Goal: Transaction & Acquisition: Purchase product/service

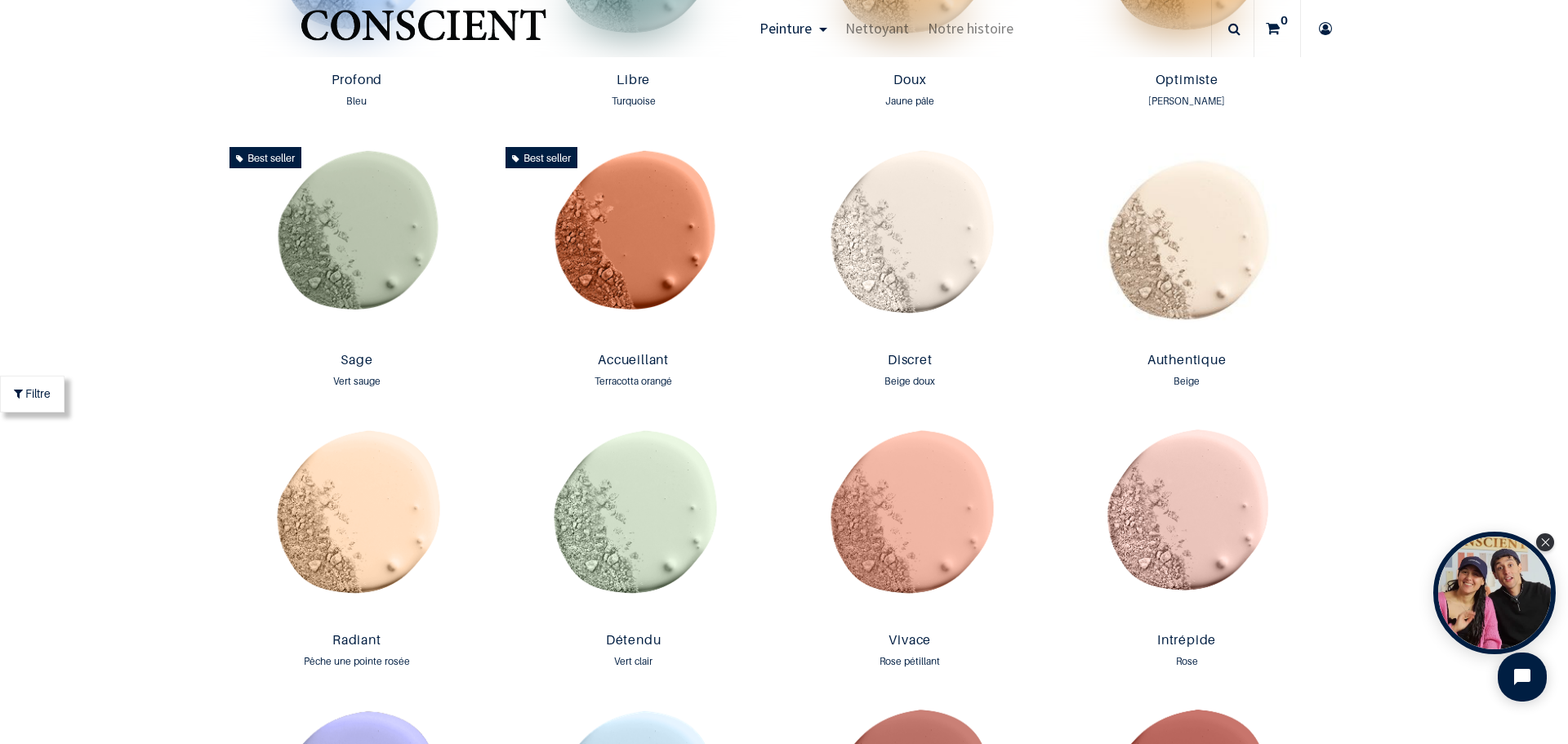
scroll to position [1443, 0]
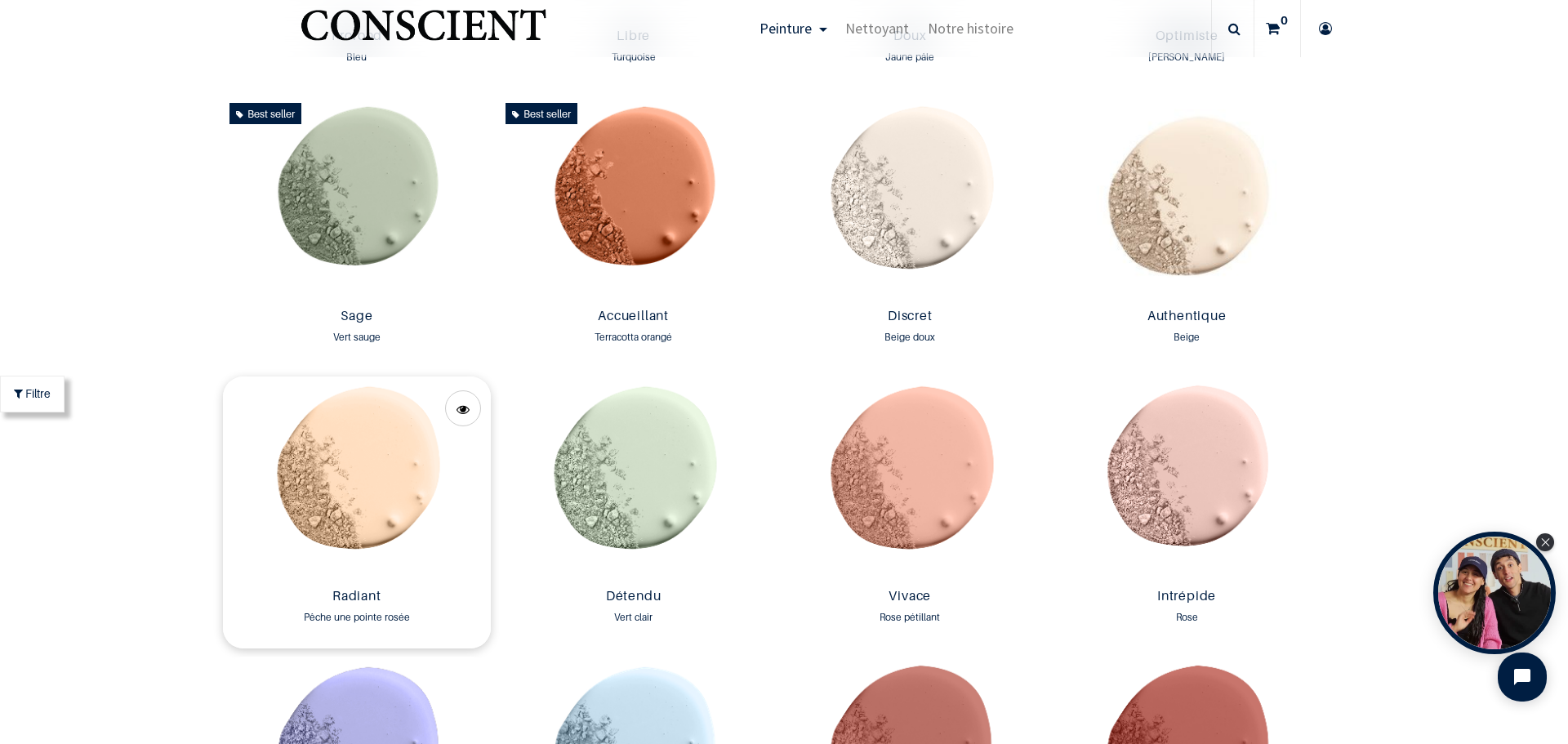
click at [373, 482] on img at bounding box center [356, 478] width 268 height 205
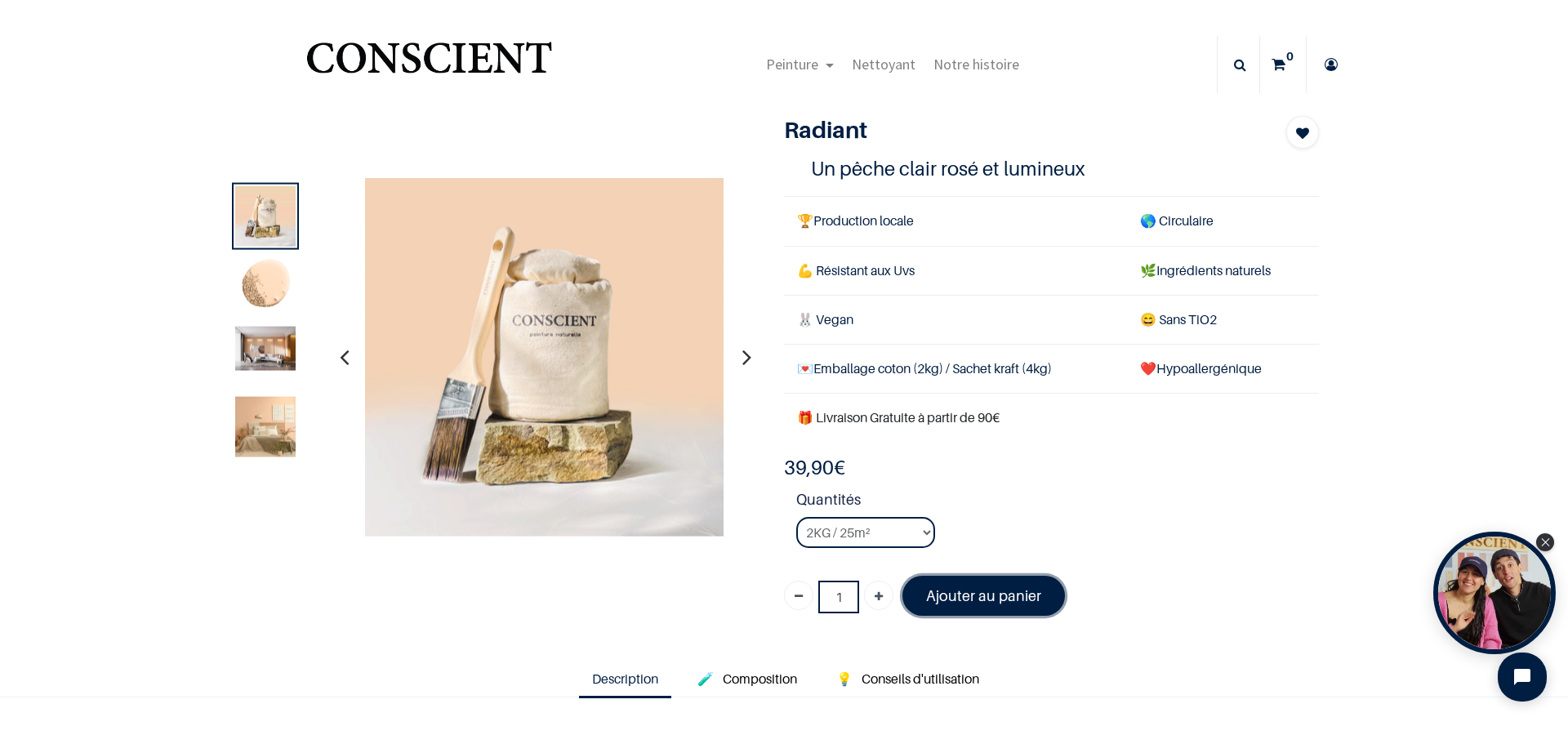
click at [978, 594] on font "Ajouter au panier" at bounding box center [984, 595] width 115 height 17
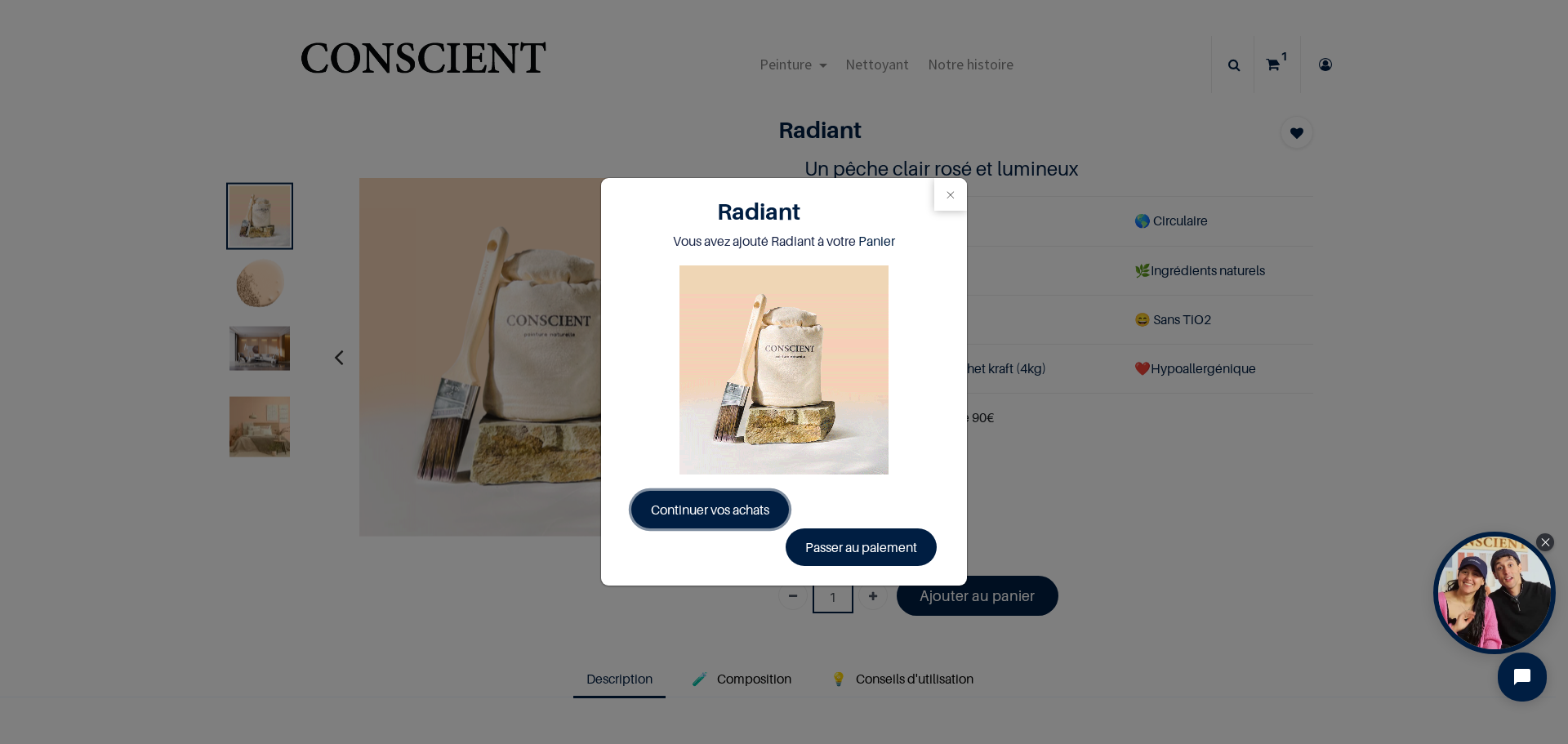
click at [706, 505] on span "Continuer vos achats" at bounding box center [711, 510] width 119 height 17
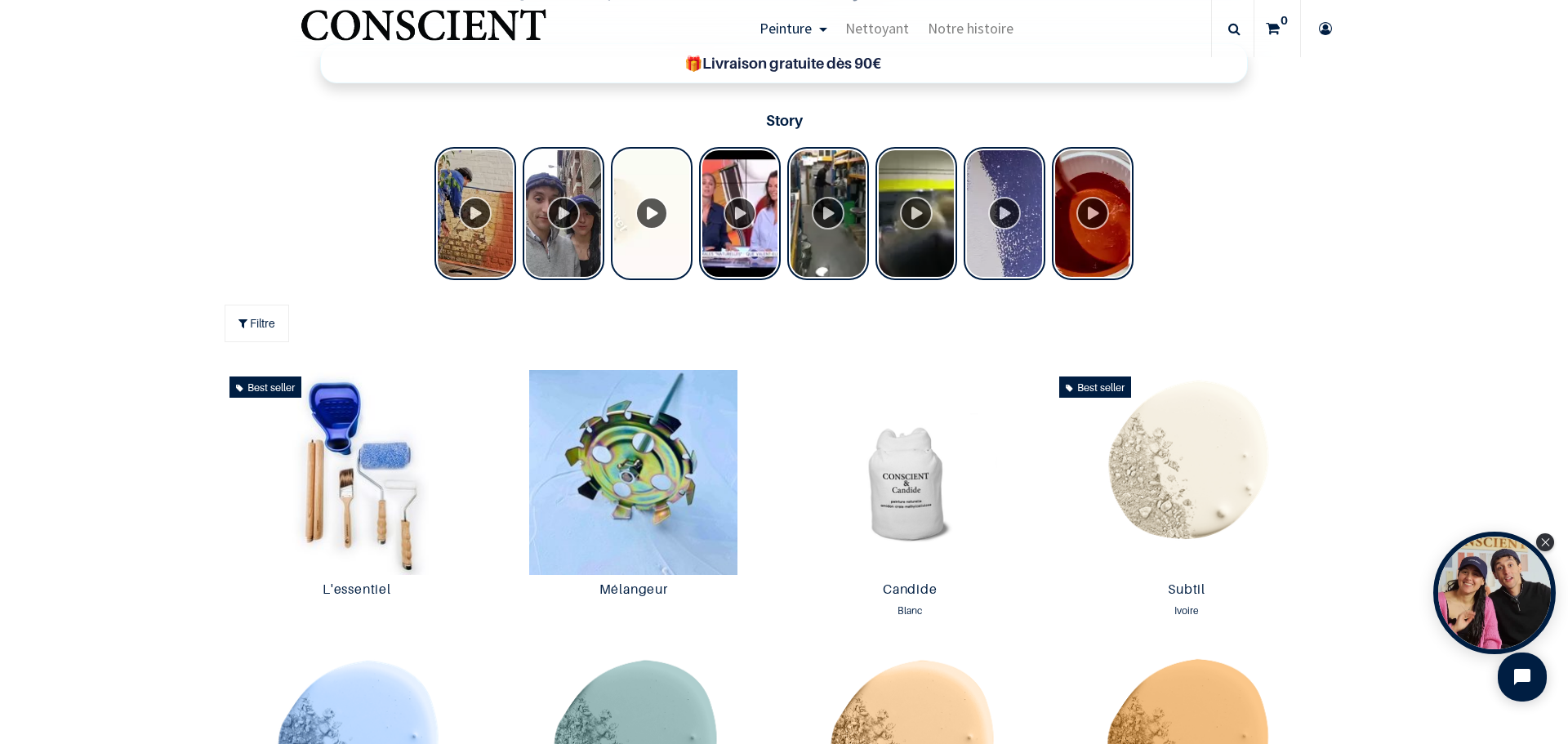
scroll to position [676, 0]
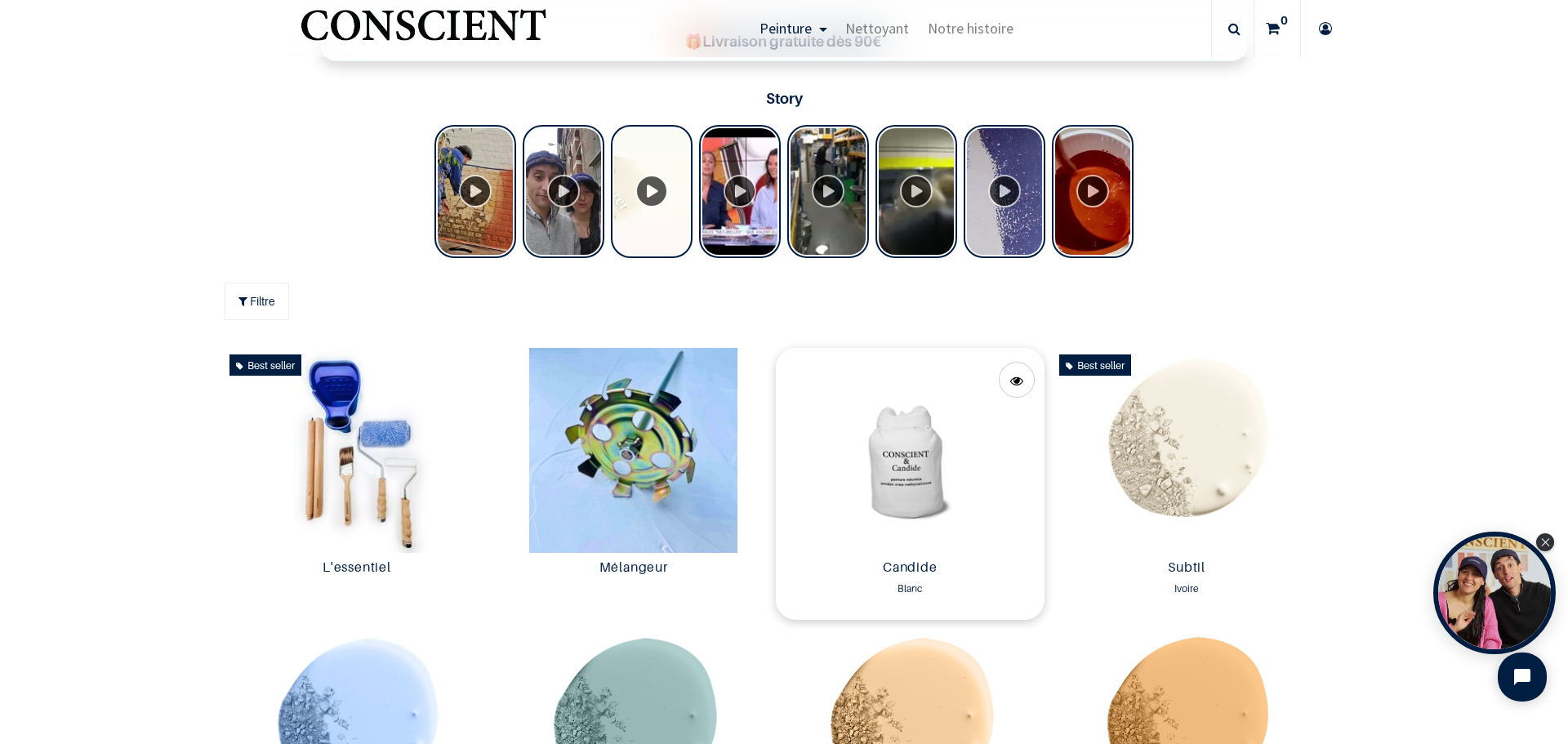
click at [896, 468] on img at bounding box center [910, 449] width 268 height 205
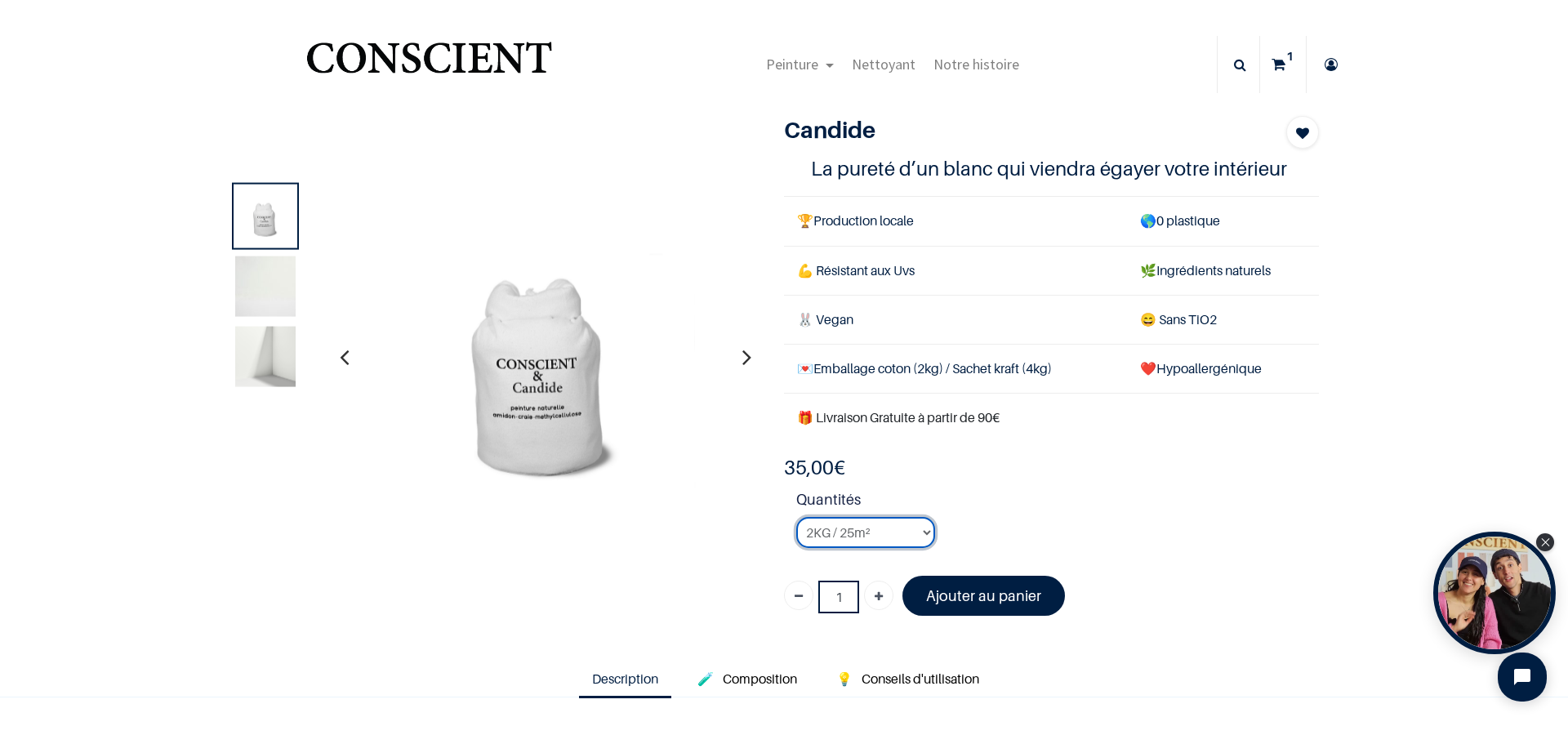
click at [920, 529] on select "2KG / 25m² 4KG / 50m² 8KG / 100m² Testeur" at bounding box center [865, 531] width 139 height 31
select select "2"
click at [796, 516] on select "2KG / 25m² 4KG / 50m² 8KG / 100m² Testeur" at bounding box center [865, 531] width 139 height 31
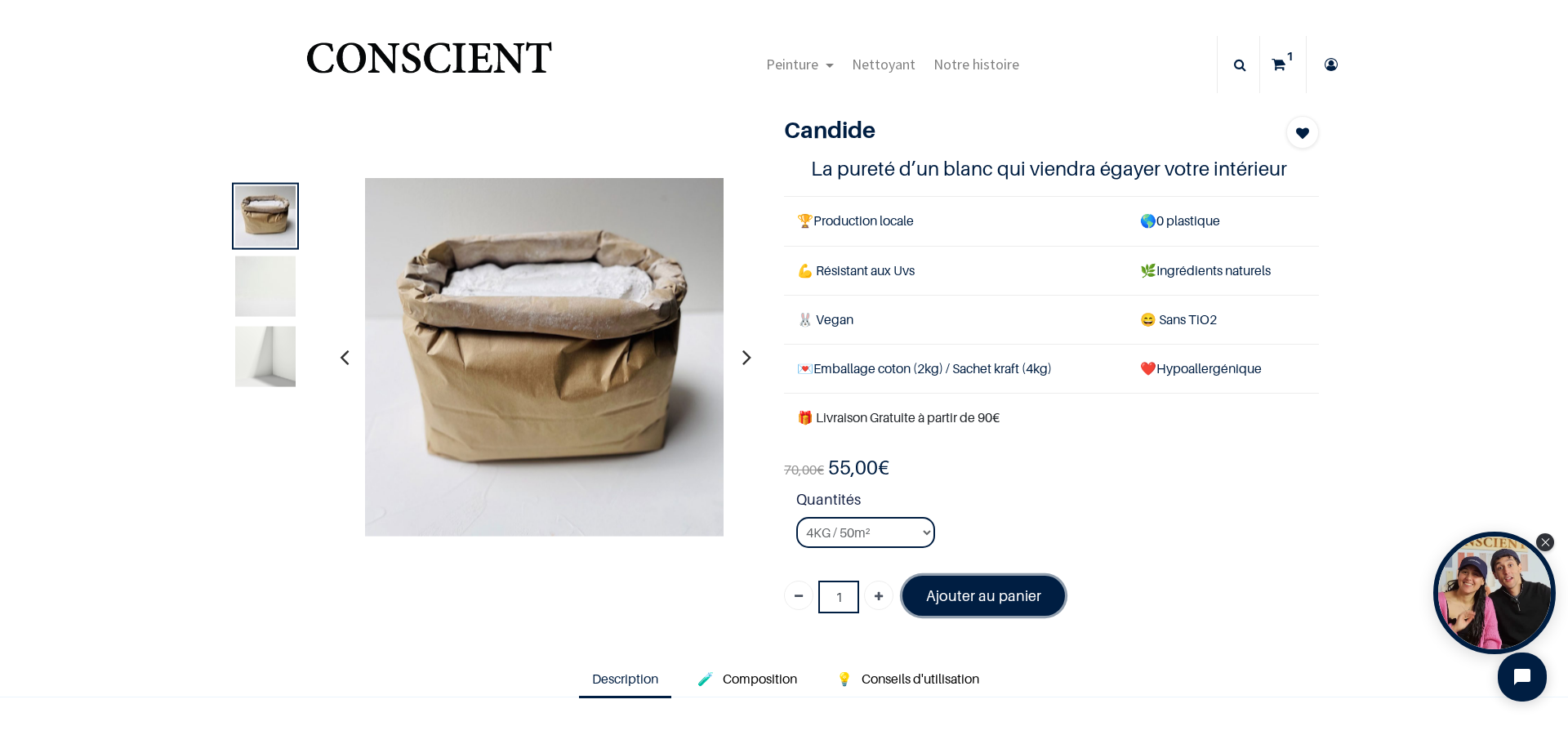
click at [962, 591] on font "Ajouter au panier" at bounding box center [984, 595] width 115 height 17
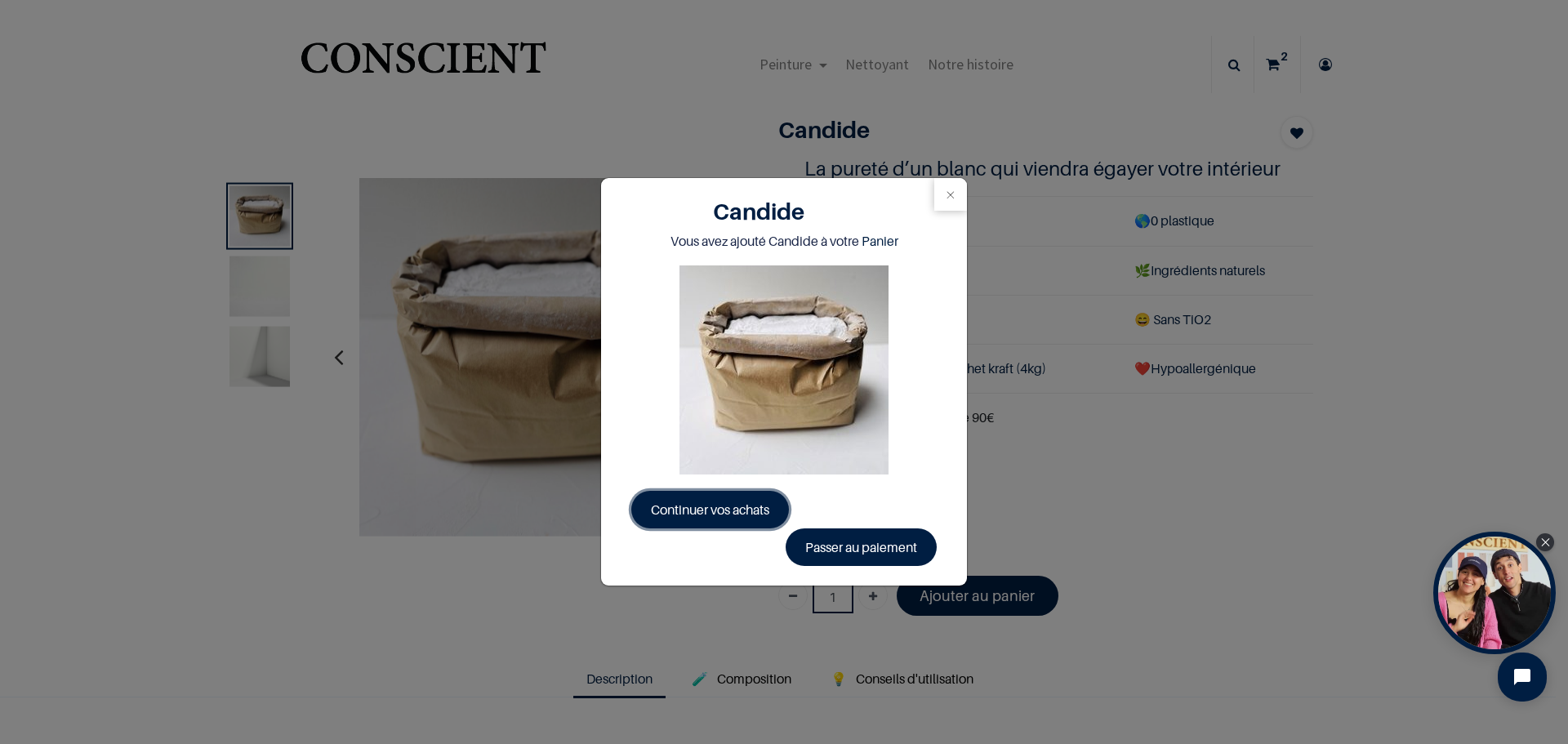
click at [712, 507] on span "Continuer vos achats" at bounding box center [711, 510] width 119 height 17
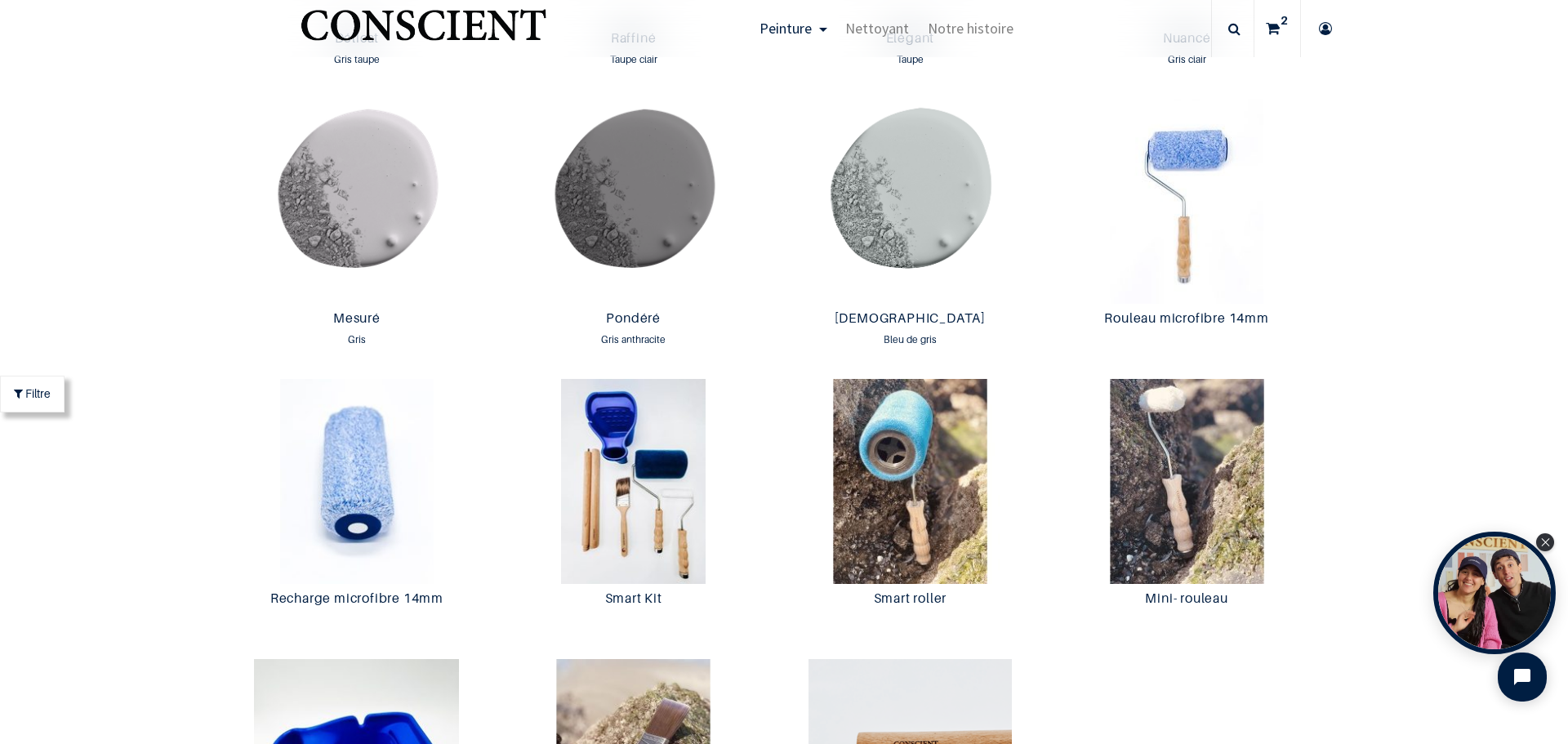
scroll to position [2744, 0]
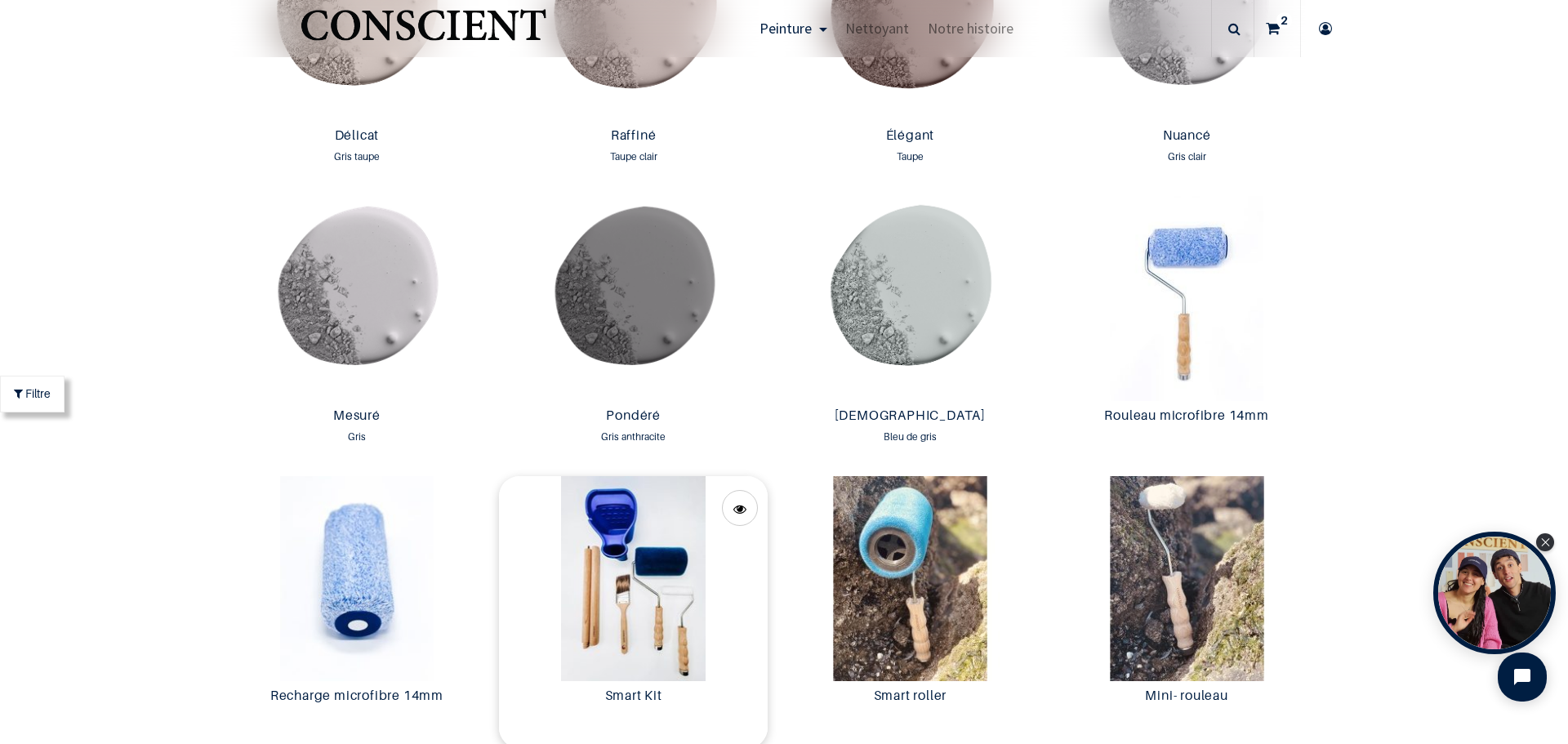
click at [649, 591] on img at bounding box center [633, 578] width 268 height 205
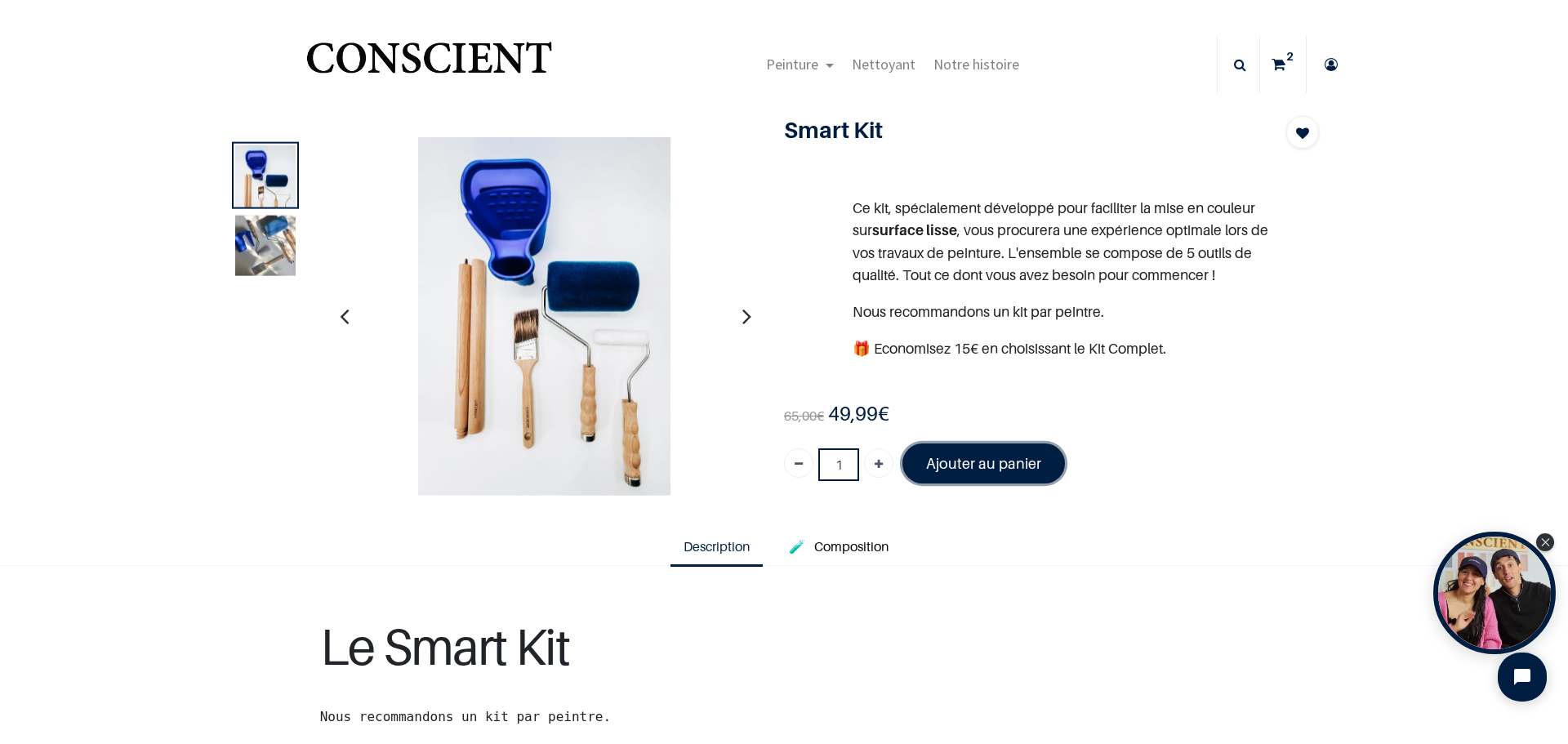
click at [989, 455] on font "Ajouter au panier" at bounding box center [984, 463] width 115 height 17
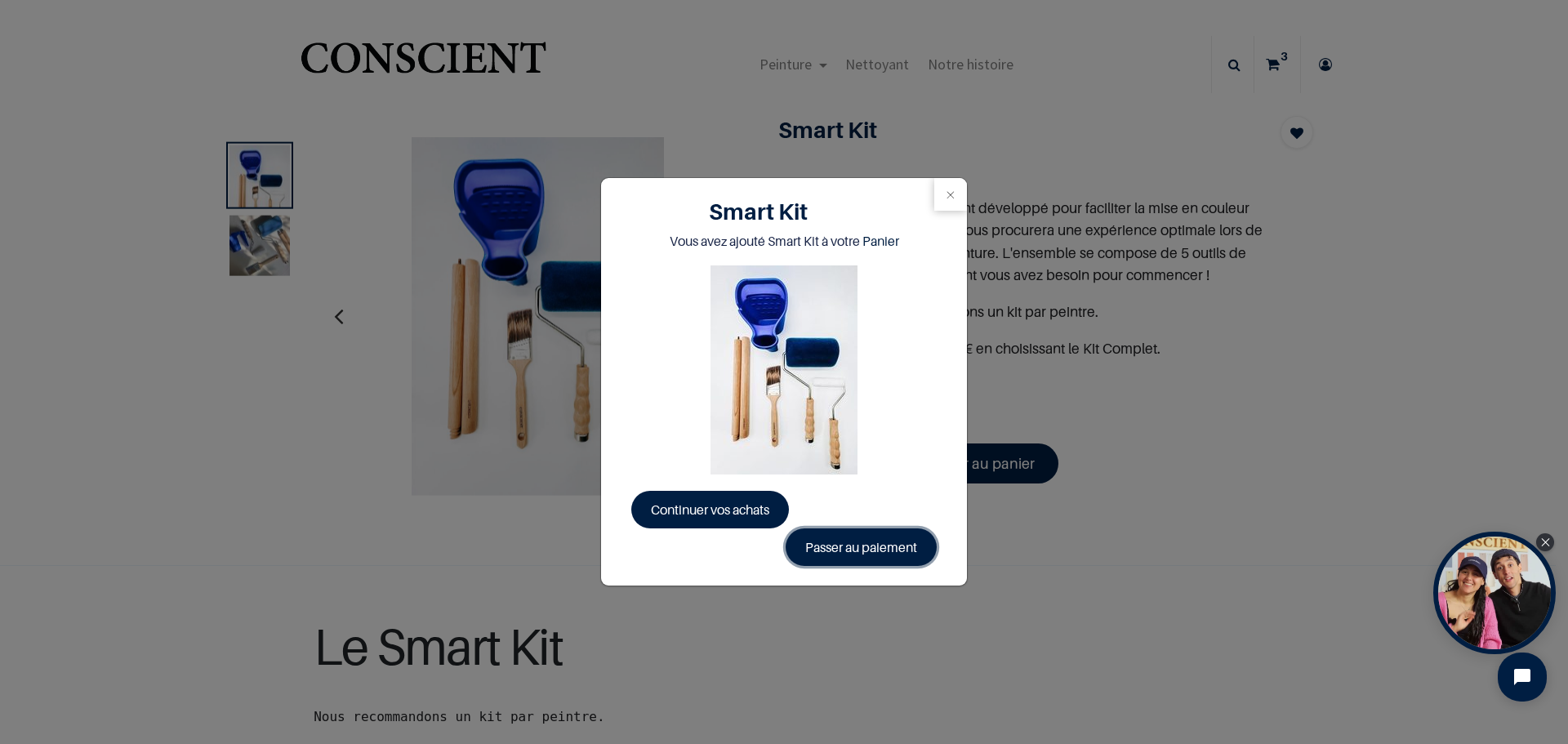
click at [871, 543] on link "Passer au paiement" at bounding box center [861, 547] width 151 height 38
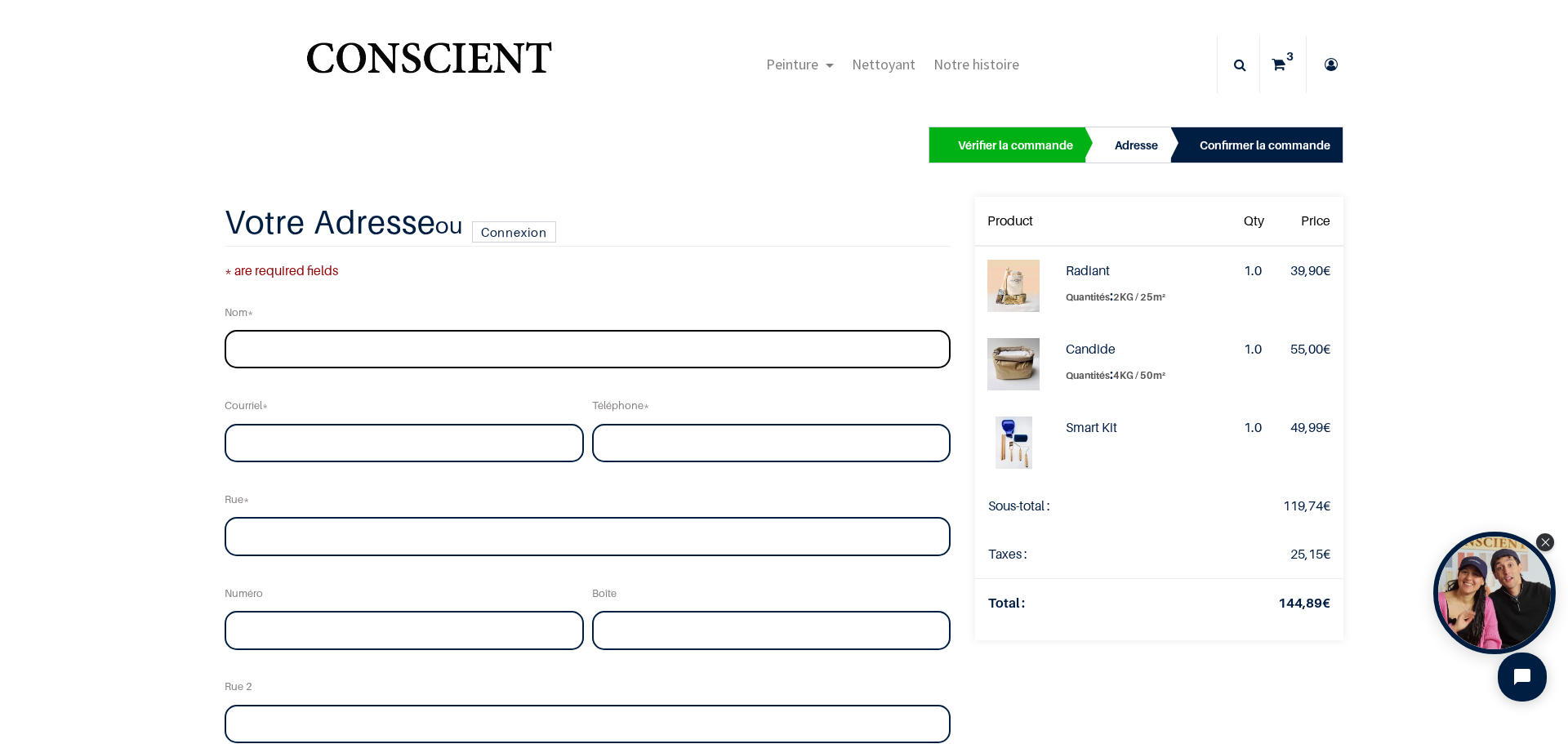
click at [249, 347] on input "text" at bounding box center [587, 349] width 726 height 40
type input "[PERSON_NAME]"
click at [253, 438] on input "email" at bounding box center [404, 443] width 359 height 40
type input "[PERSON_NAME][EMAIL_ADDRESS][DOMAIN_NAME]"
click at [606, 430] on input "tel" at bounding box center [771, 443] width 359 height 40
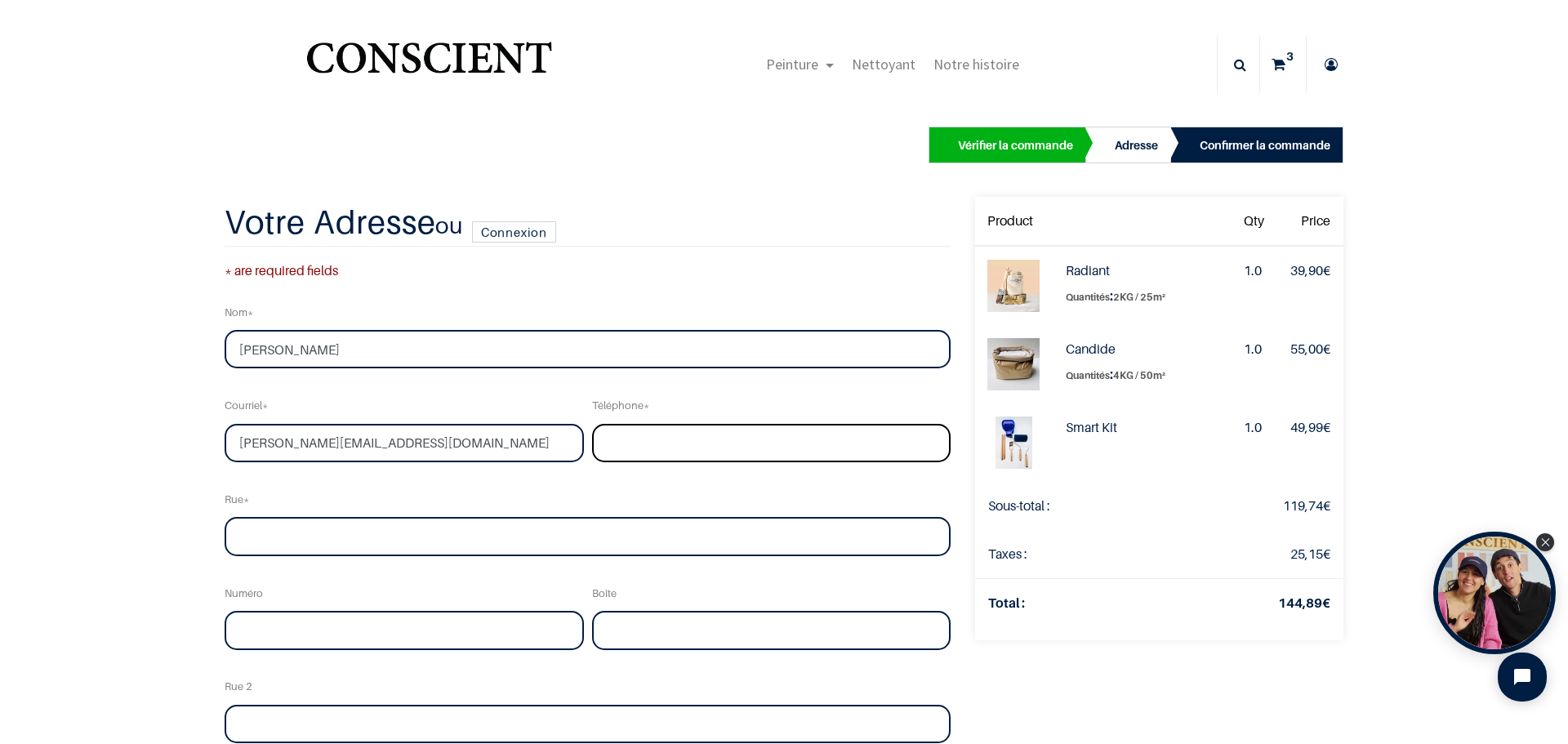
type input "0496506009"
click at [253, 535] on input "text" at bounding box center [587, 536] width 726 height 40
type input "Memlingdreef"
click at [265, 627] on input "text" at bounding box center [404, 630] width 359 height 40
type input "7"
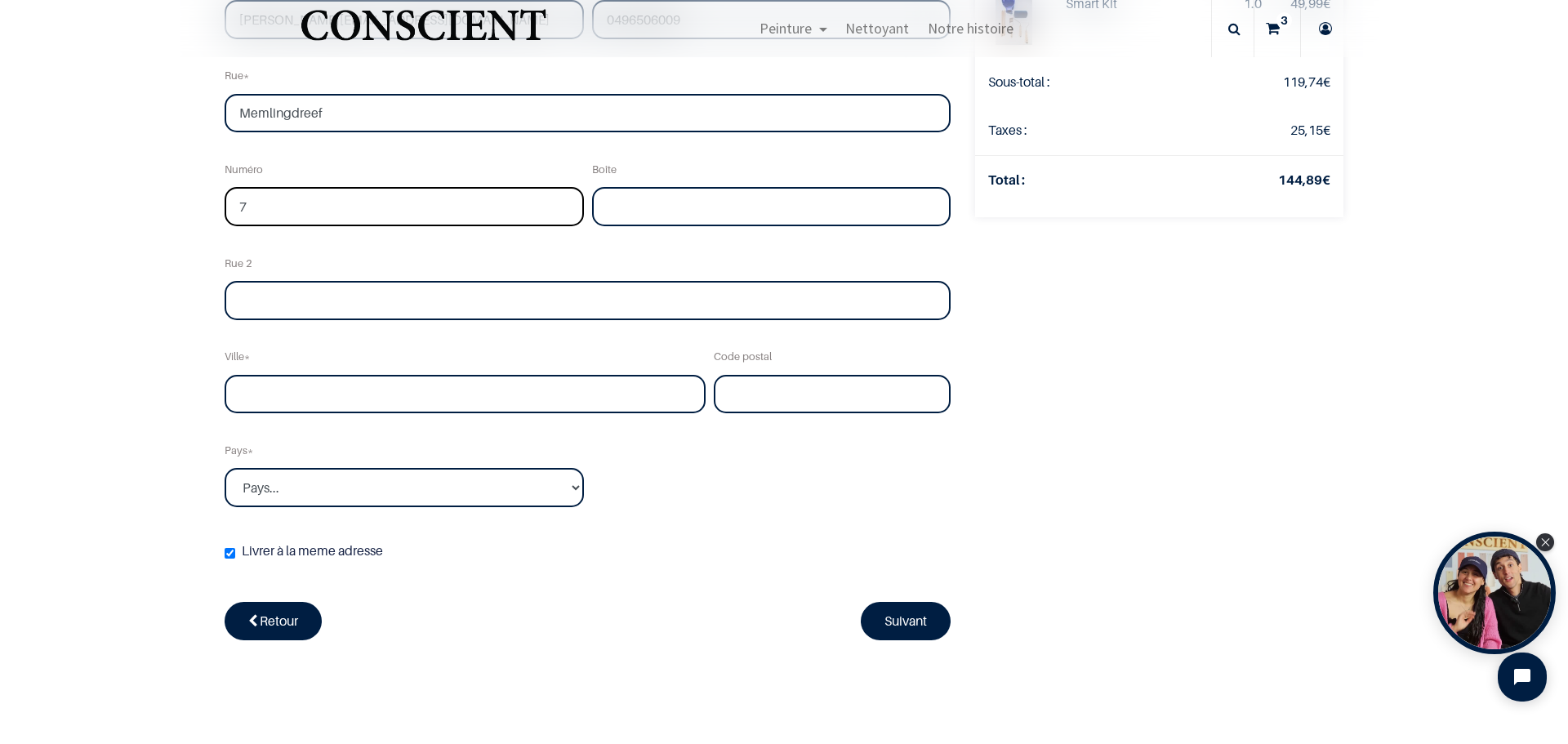
scroll to position [403, 0]
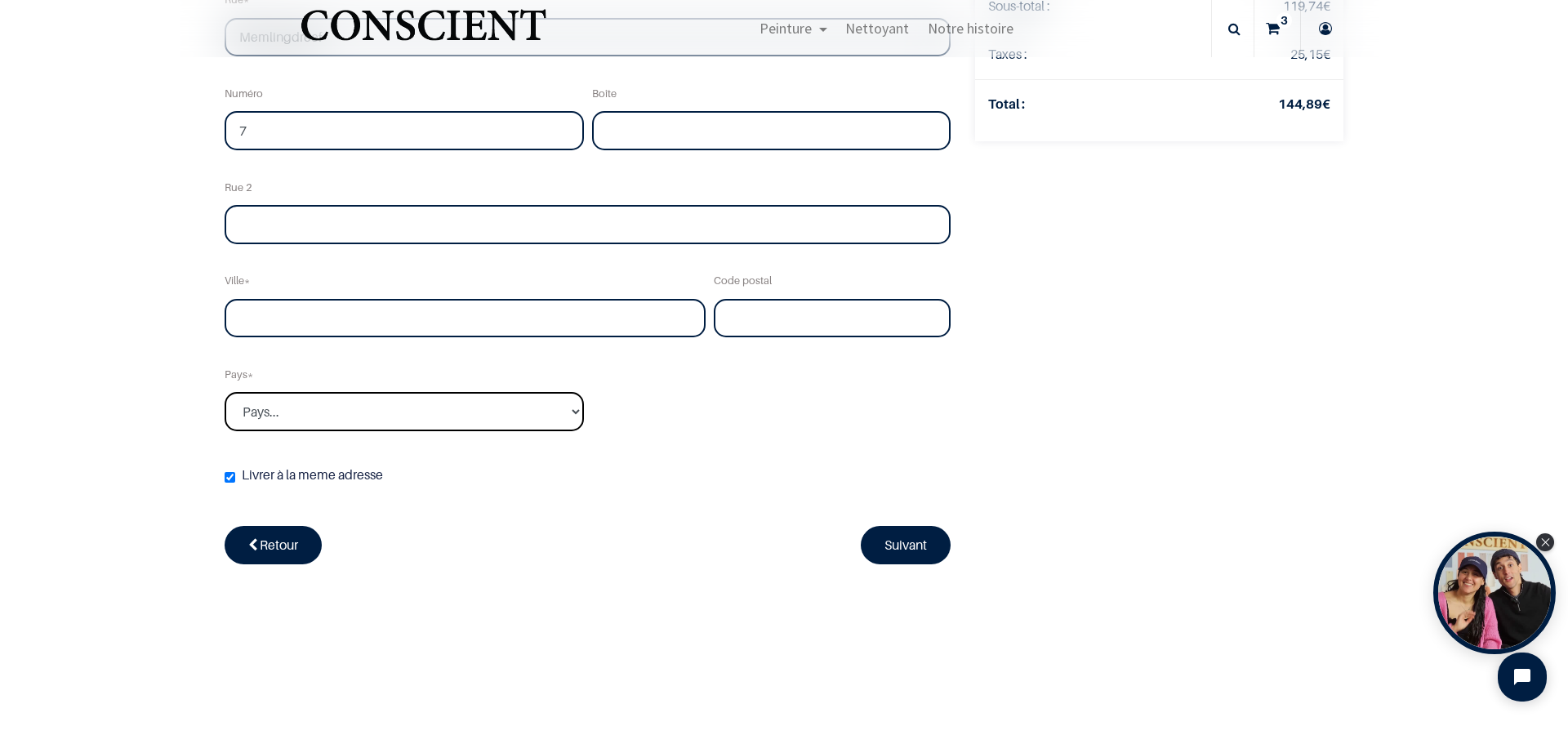
click at [563, 411] on select "Pays... Afghanistan Afrique du sud Albanie Algérie" at bounding box center [404, 412] width 359 height 40
select select "20"
click at [225, 392] on select "Pays... Afghanistan Afrique du sud Albanie Algérie" at bounding box center [404, 412] width 359 height 40
click at [884, 544] on link "Suivant" at bounding box center [906, 544] width 90 height 38
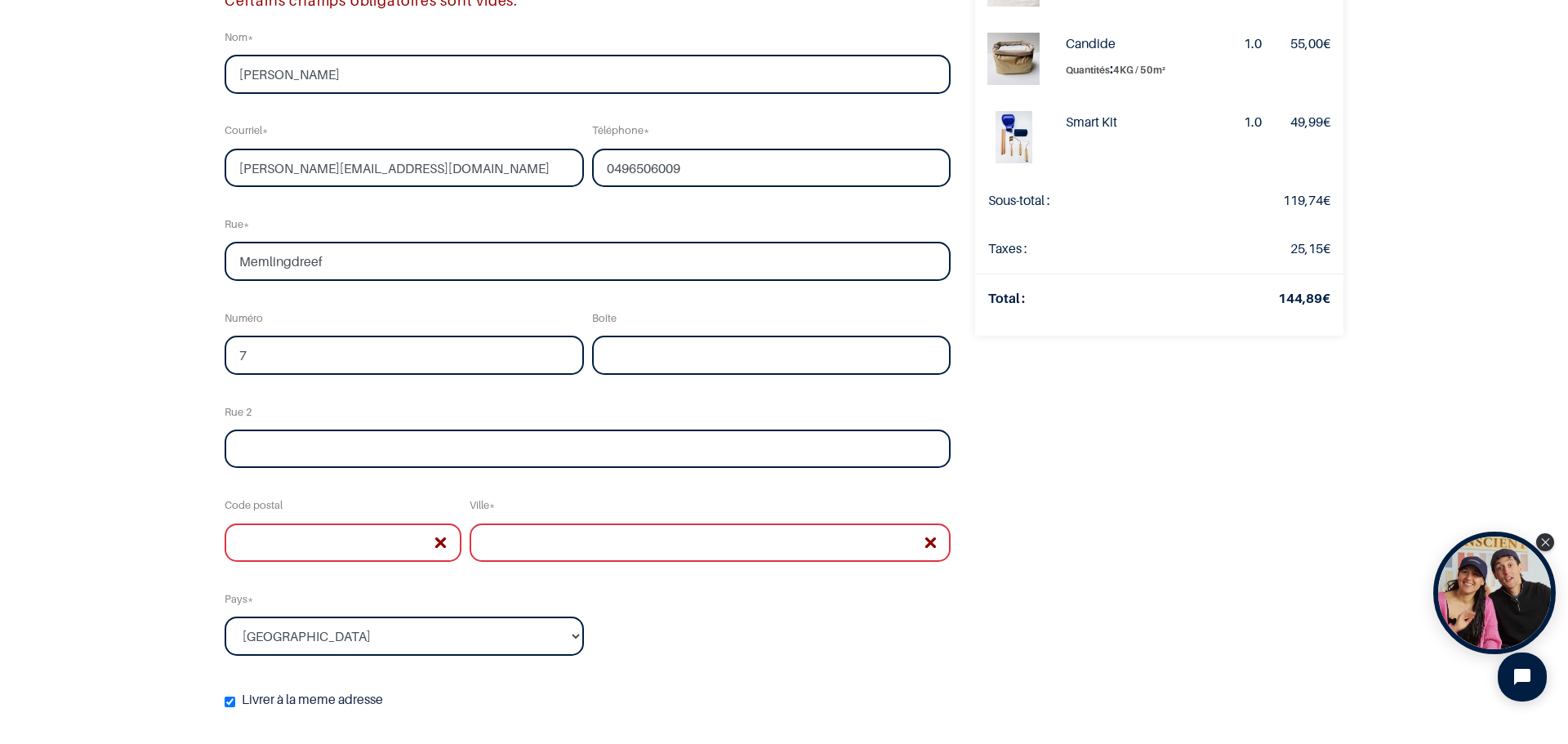
scroll to position [229, 0]
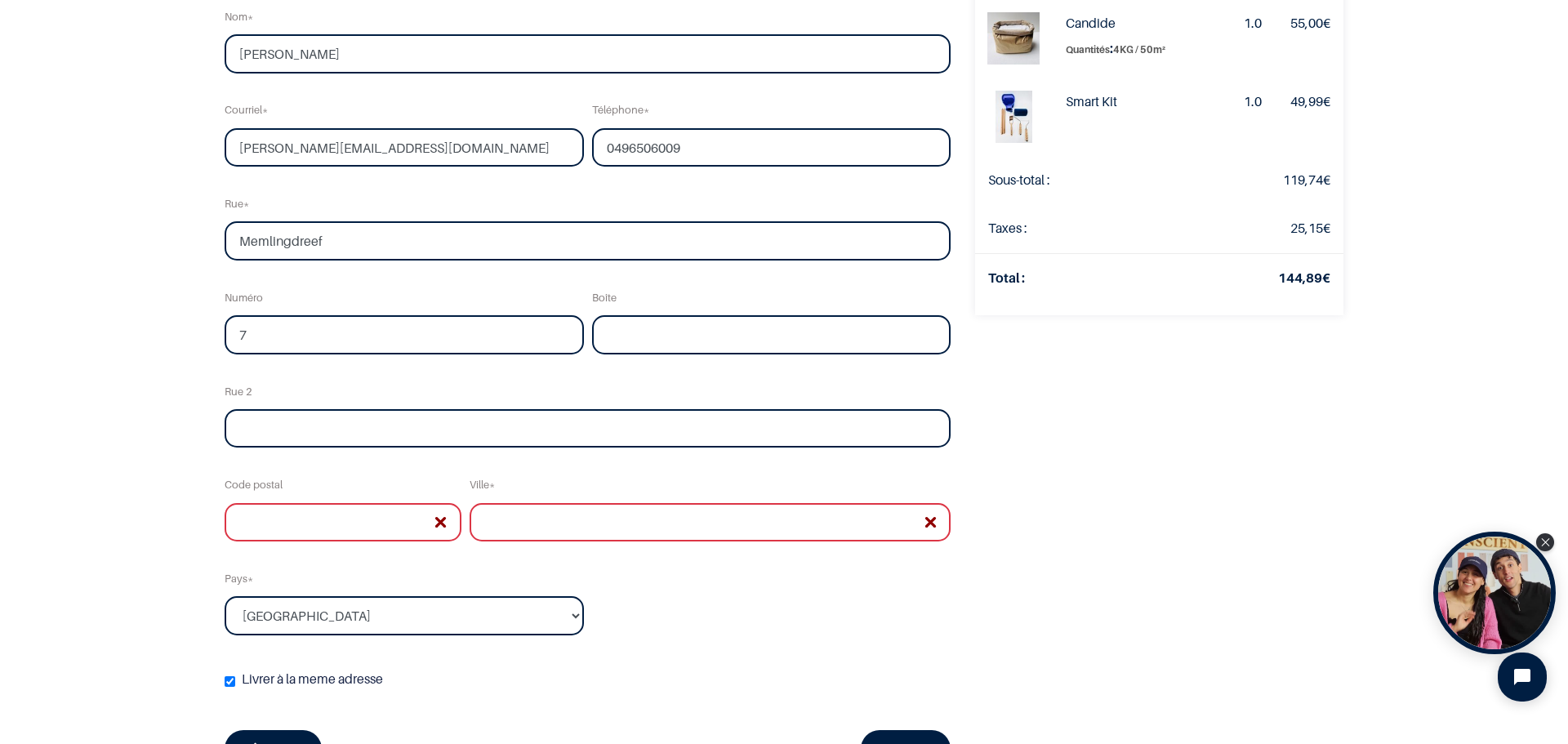
click at [375, 506] on input "text" at bounding box center [343, 522] width 237 height 40
type input "3090"
click at [498, 528] on input "text" at bounding box center [710, 522] width 481 height 40
type input "Overijse"
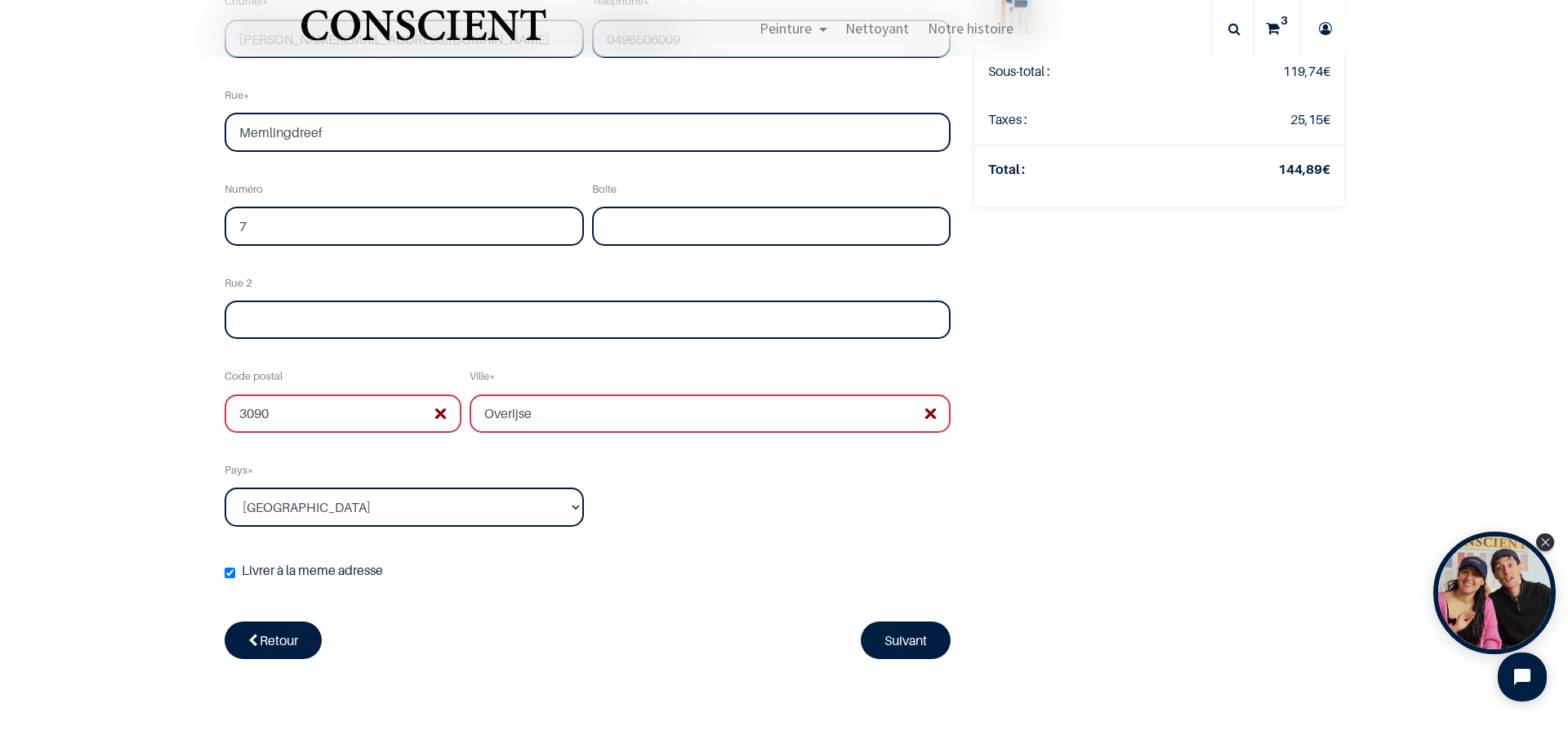
scroll to position [381, 0]
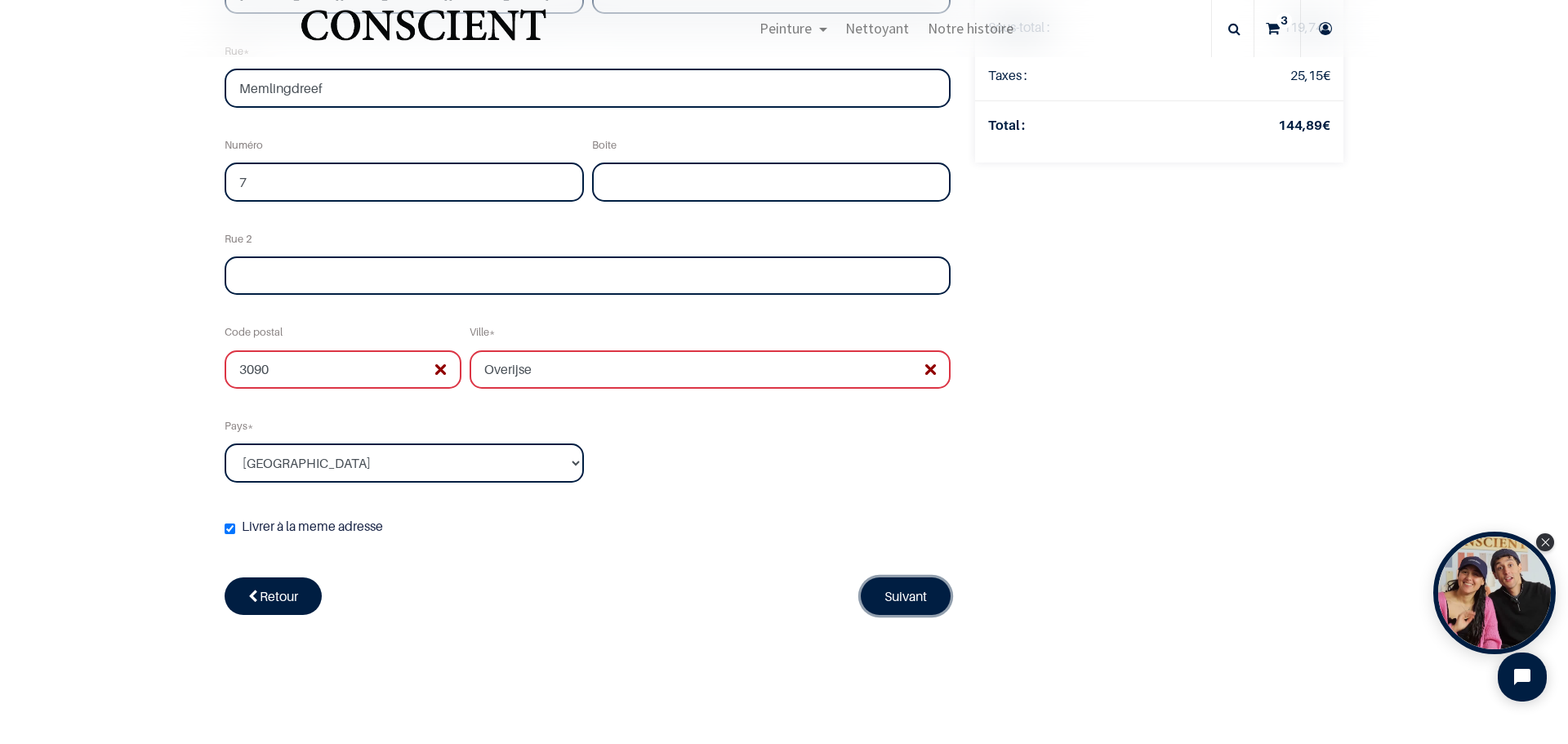
click at [883, 595] on link "Suivant" at bounding box center [906, 596] width 90 height 38
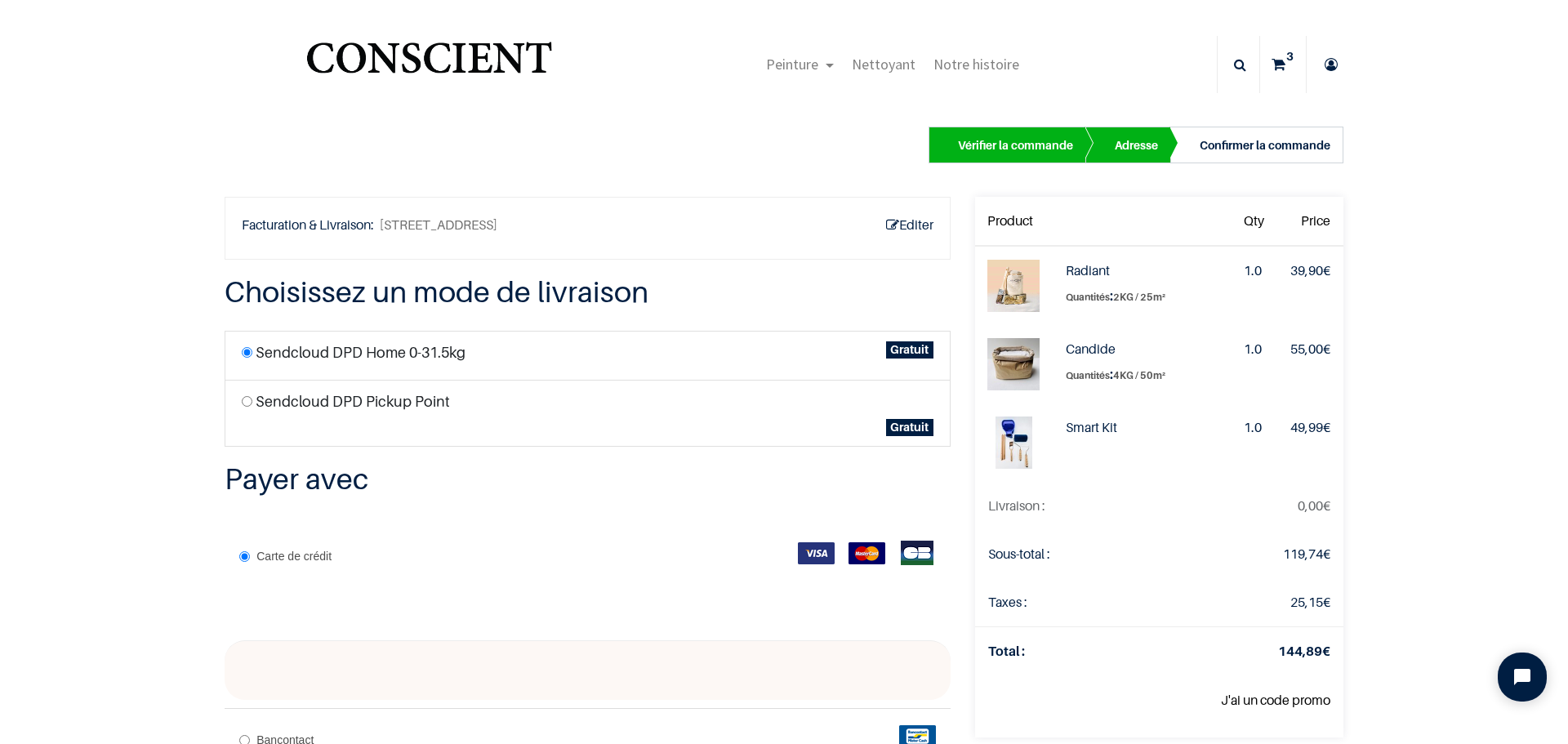
click at [1277, 698] on link "J'ai un code promo" at bounding box center [1275, 699] width 110 height 17
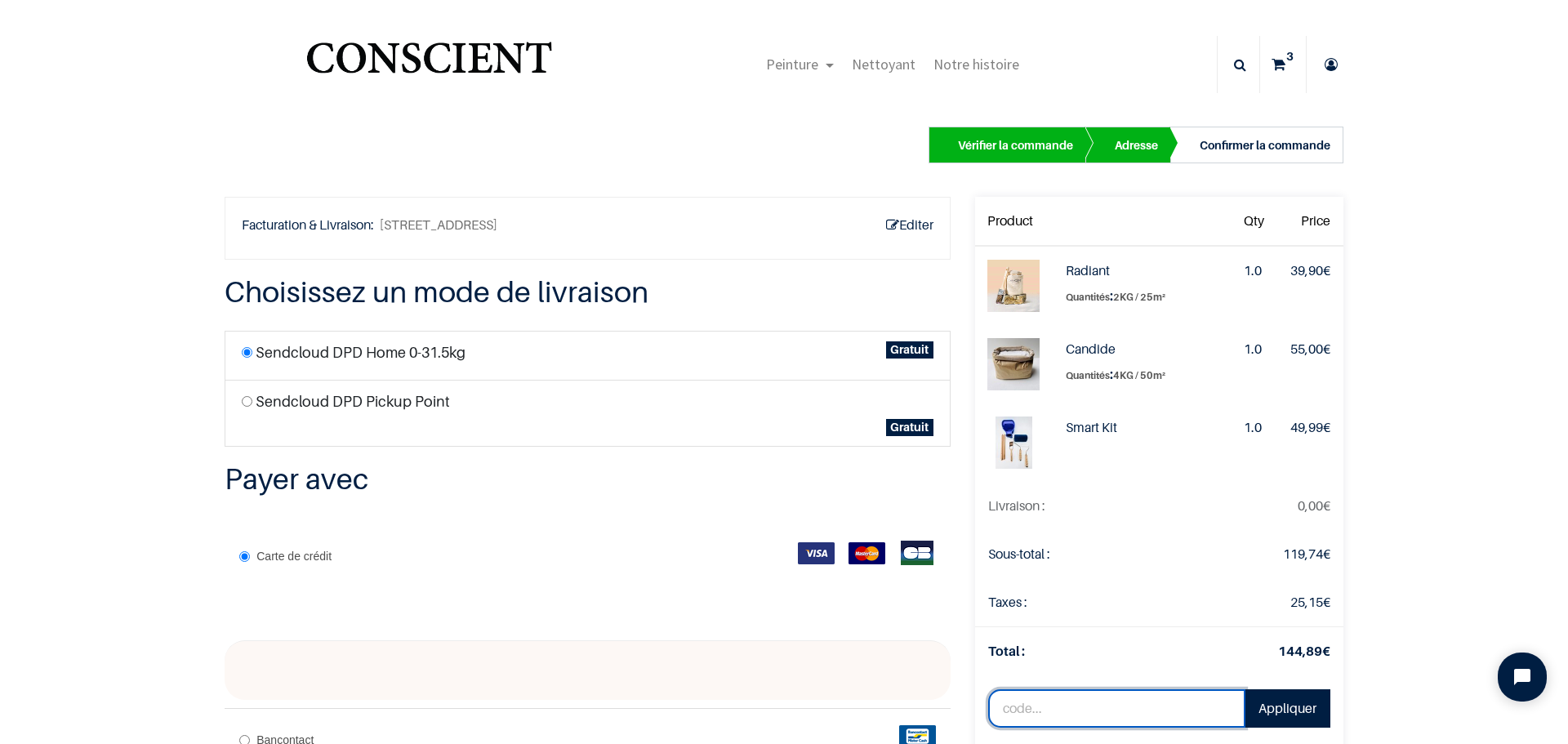
click at [1003, 706] on input "text" at bounding box center [1117, 708] width 257 height 40
paste input "Echantillon10"
type input "Echantillon10"
click at [1282, 699] on link "Appliquer" at bounding box center [1287, 708] width 86 height 40
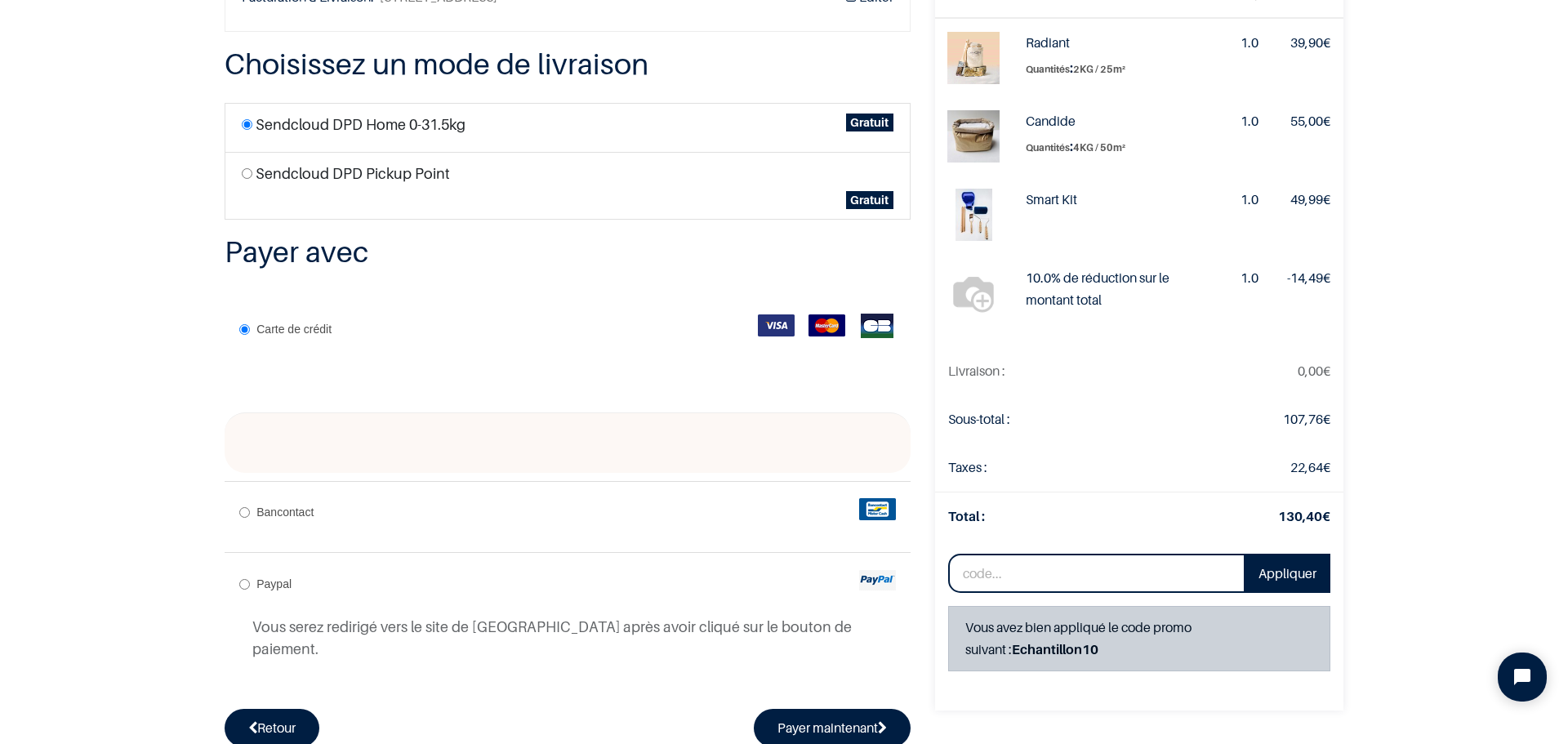
scroll to position [261, 0]
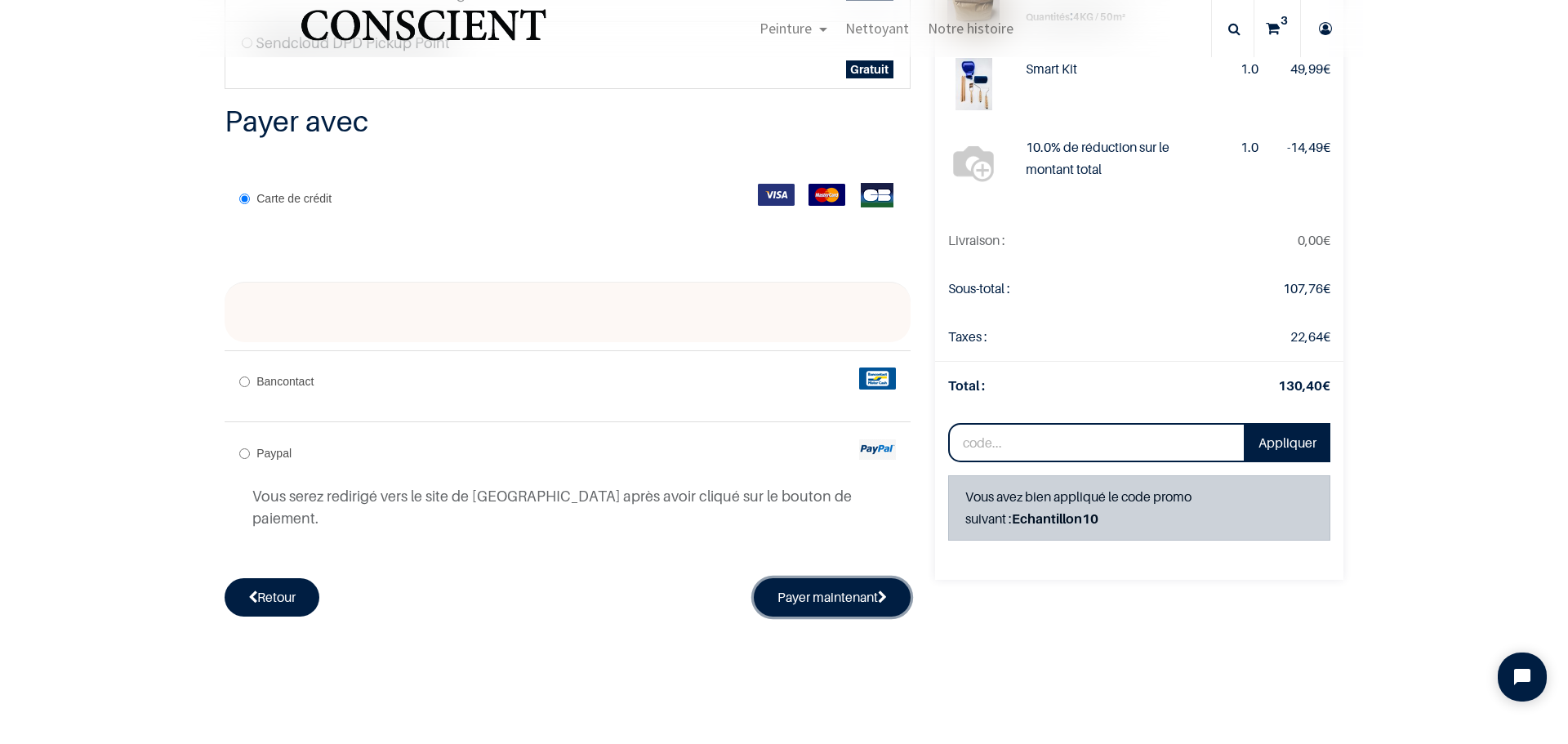
click at [835, 578] on button "Payer maintenant" at bounding box center [833, 597] width 156 height 38
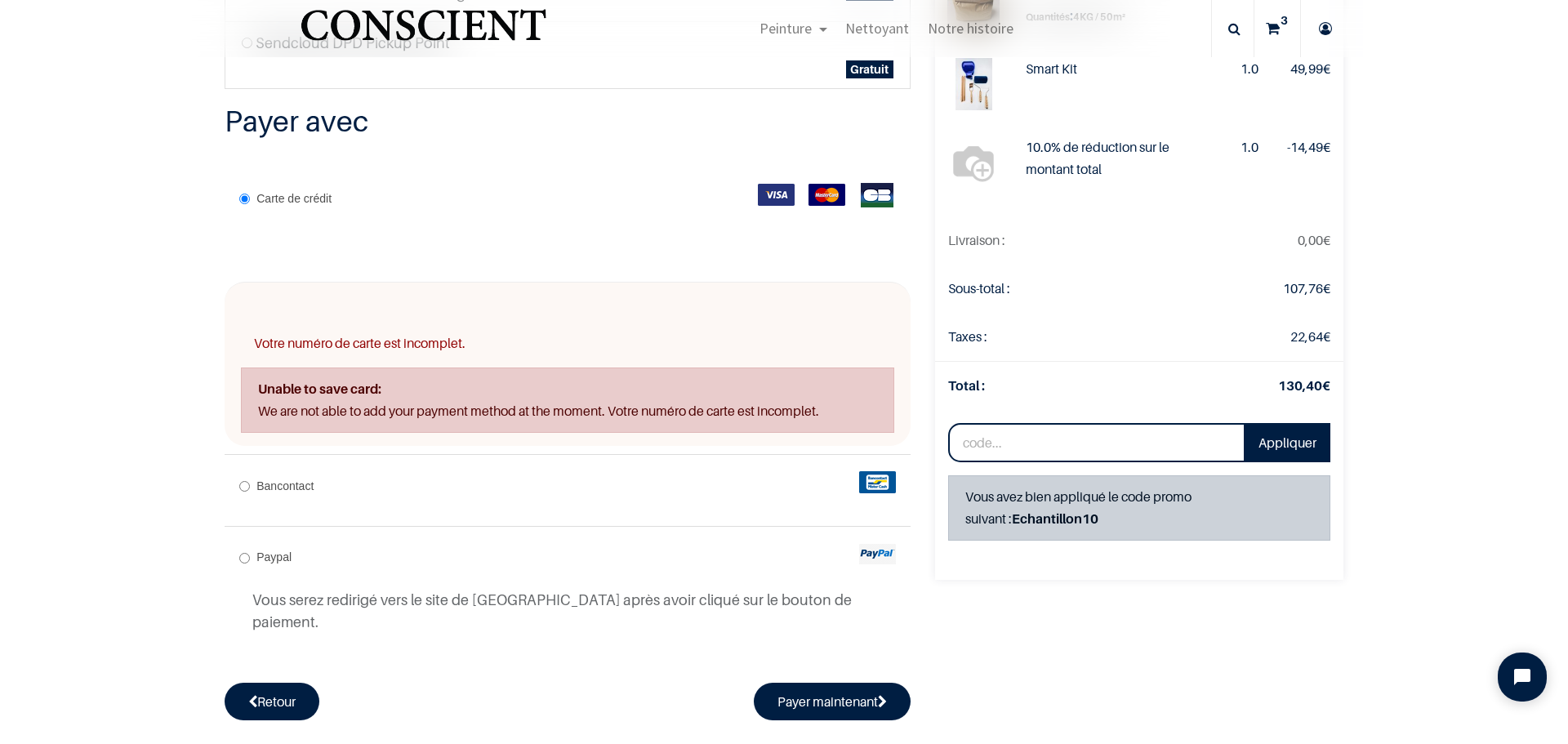
click at [240, 483] on input "Bancontact" at bounding box center [245, 486] width 11 height 11
radio input "true"
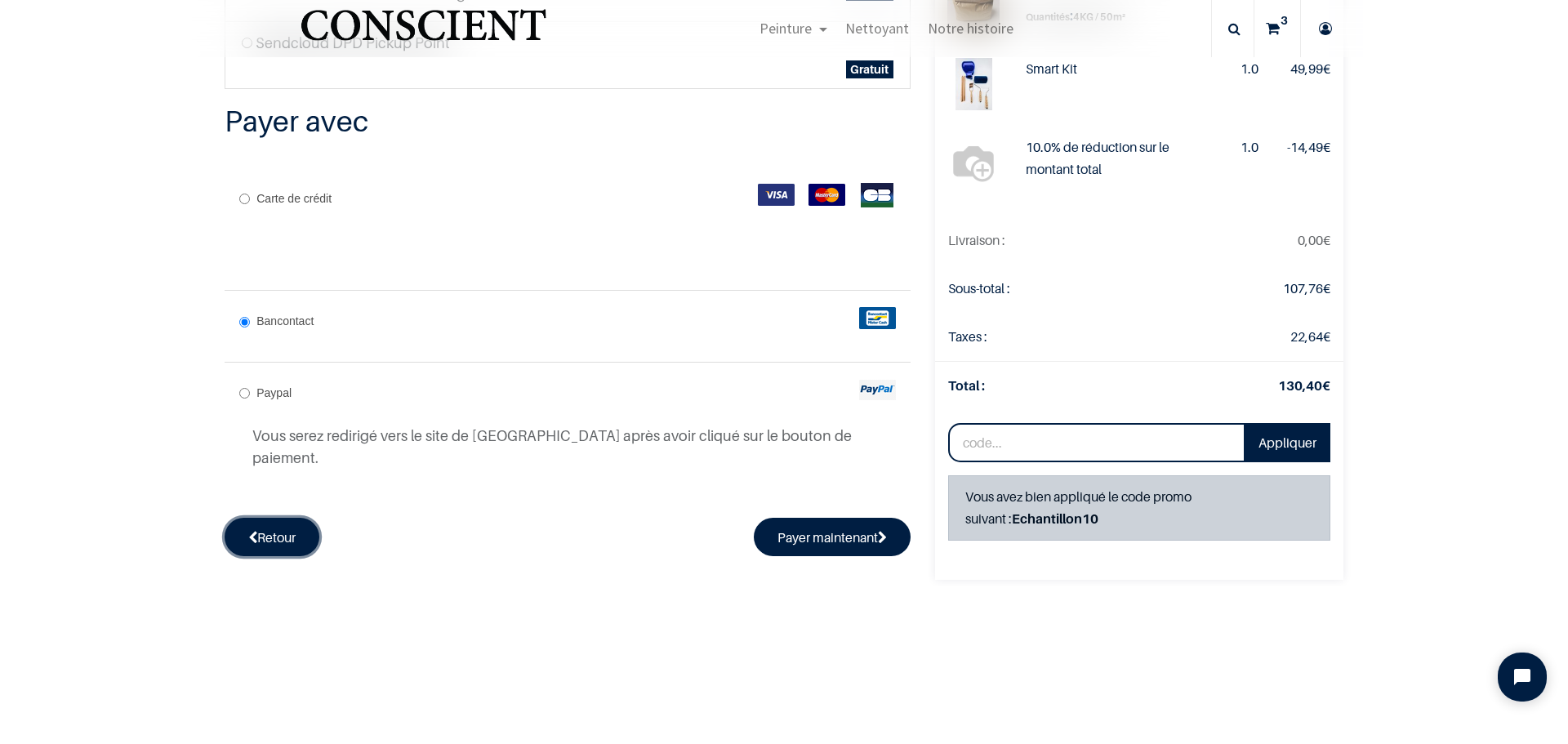
click at [262, 517] on link "Retour" at bounding box center [272, 536] width 95 height 38
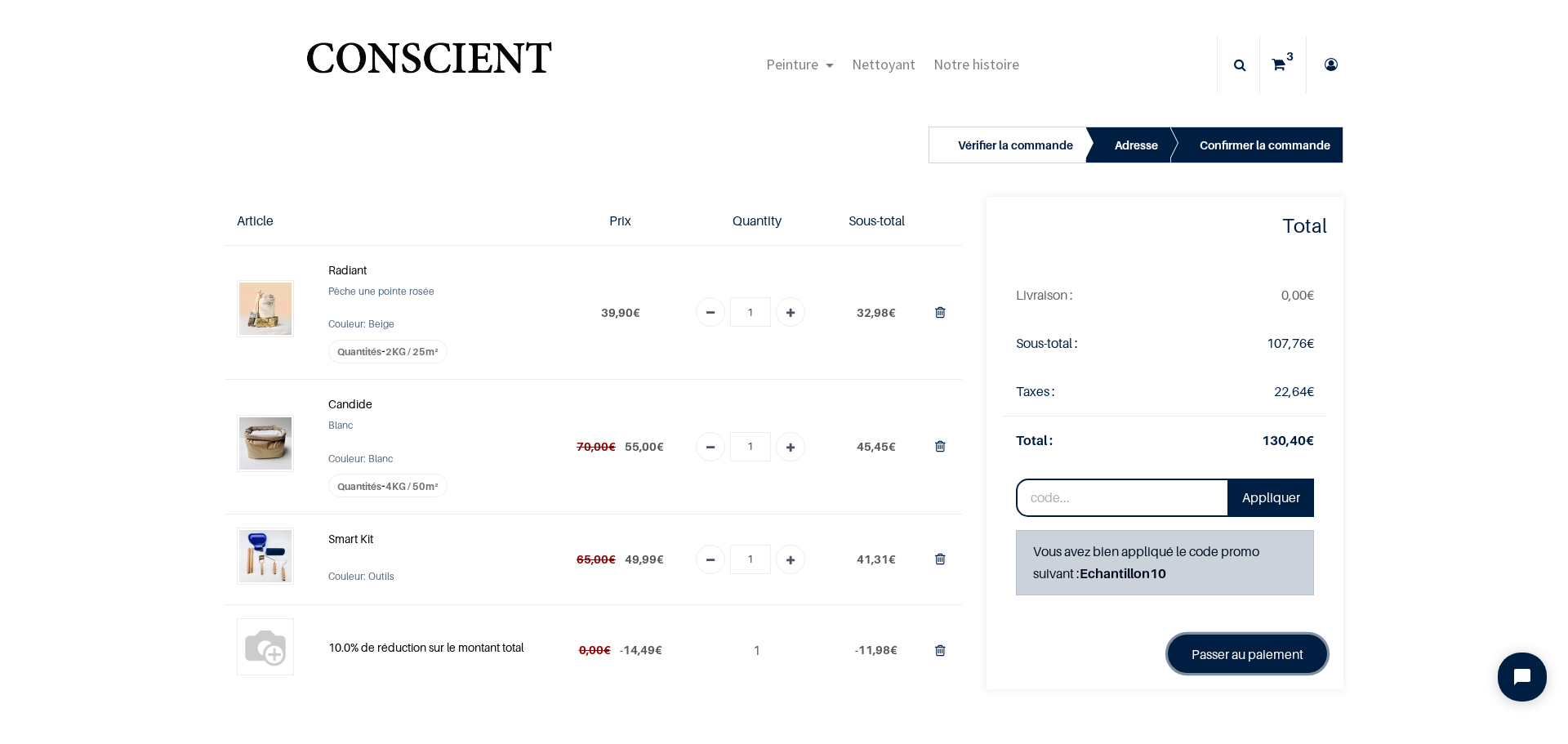
click at [1223, 648] on link "Passer au paiement" at bounding box center [1247, 653] width 159 height 38
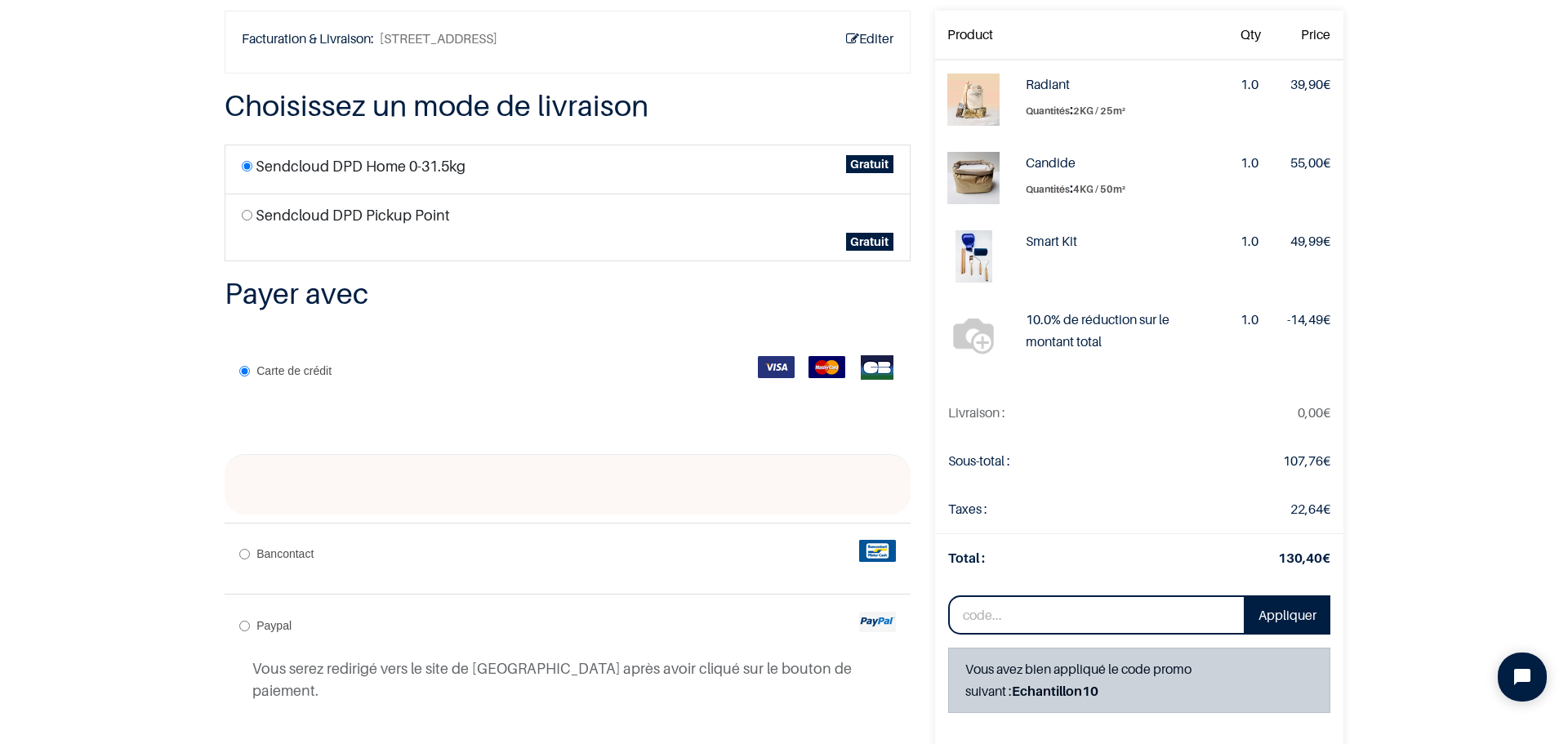
scroll to position [98, 0]
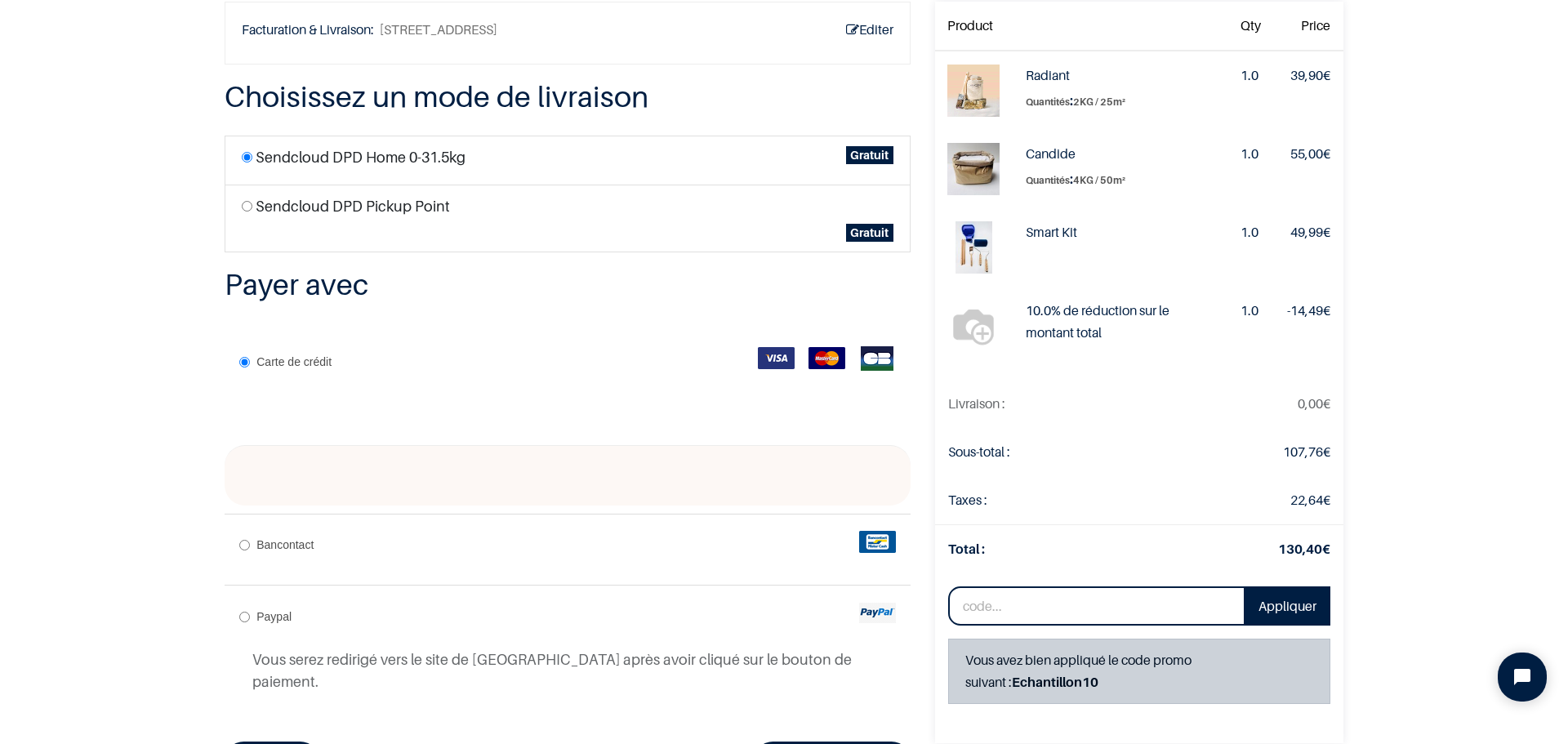
click at [240, 542] on input "Bancontact" at bounding box center [245, 544] width 11 height 11
radio input "true"
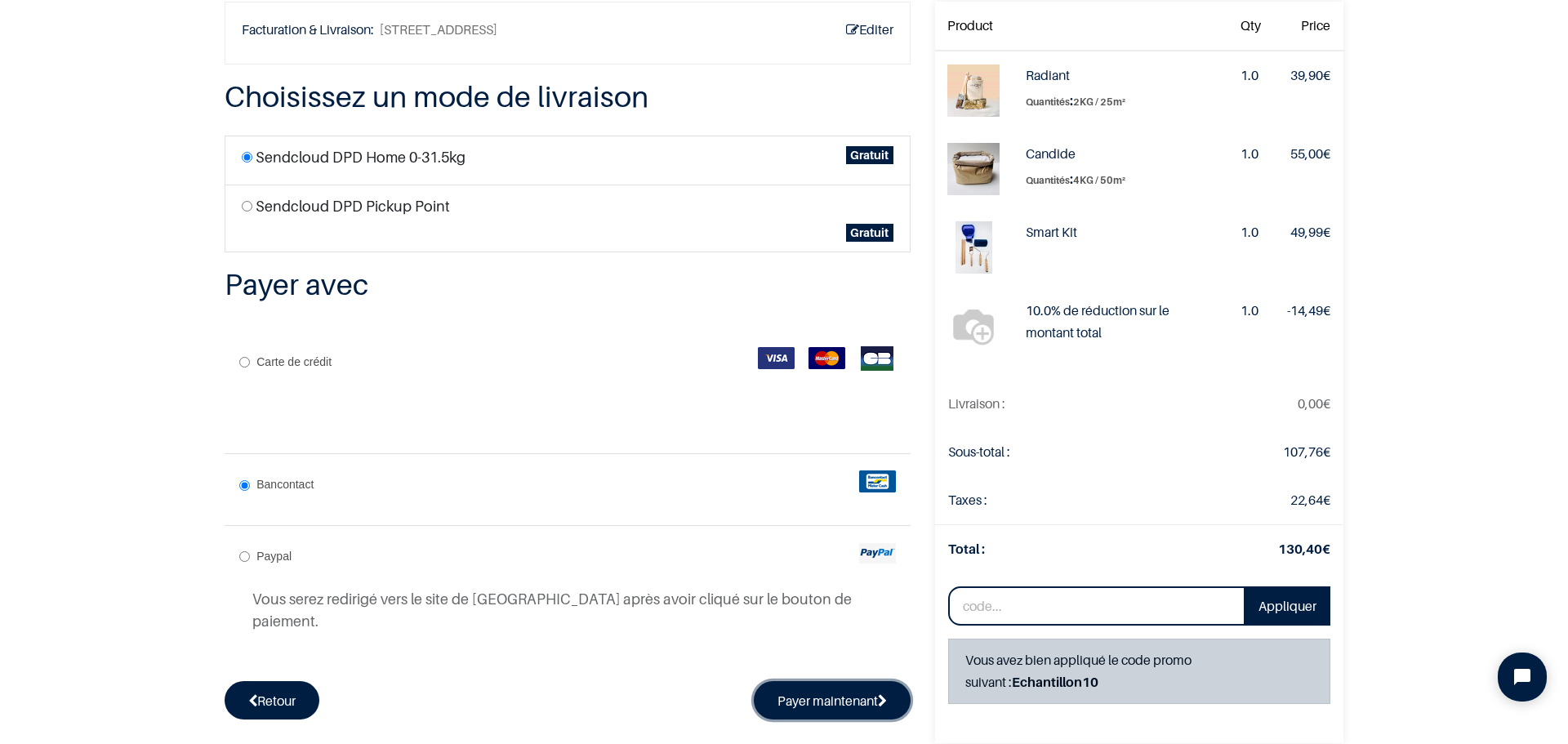
click at [849, 681] on button "Payer maintenant" at bounding box center [833, 699] width 156 height 38
